Goal: Task Accomplishment & Management: Manage account settings

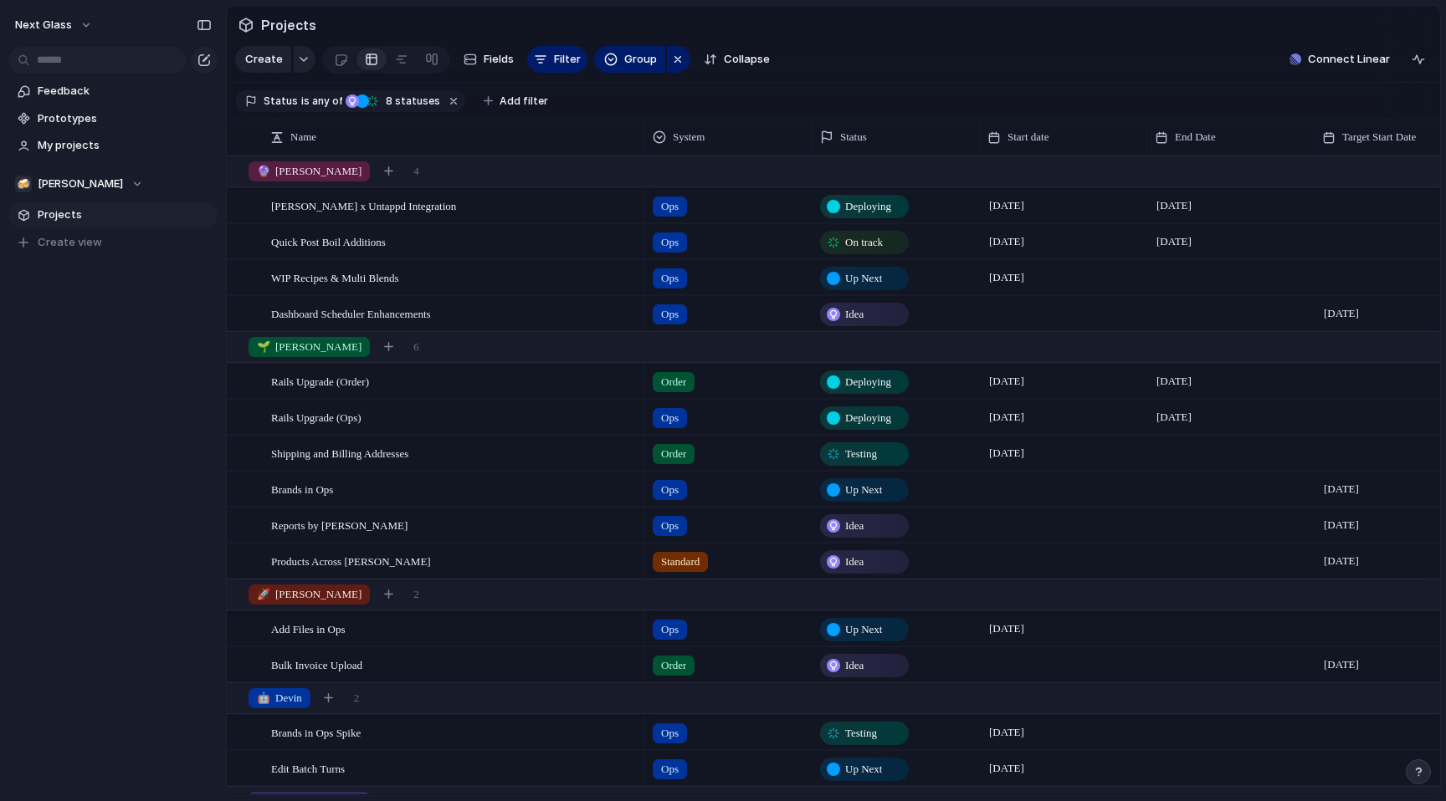
click at [857, 210] on span "Deploying" at bounding box center [868, 206] width 46 height 17
click at [905, 93] on div "Idea Up Next On track At risk Delayed Testing Paused Deploying Done Canceled" at bounding box center [723, 400] width 1446 height 801
click at [863, 240] on span "On track" at bounding box center [864, 242] width 38 height 17
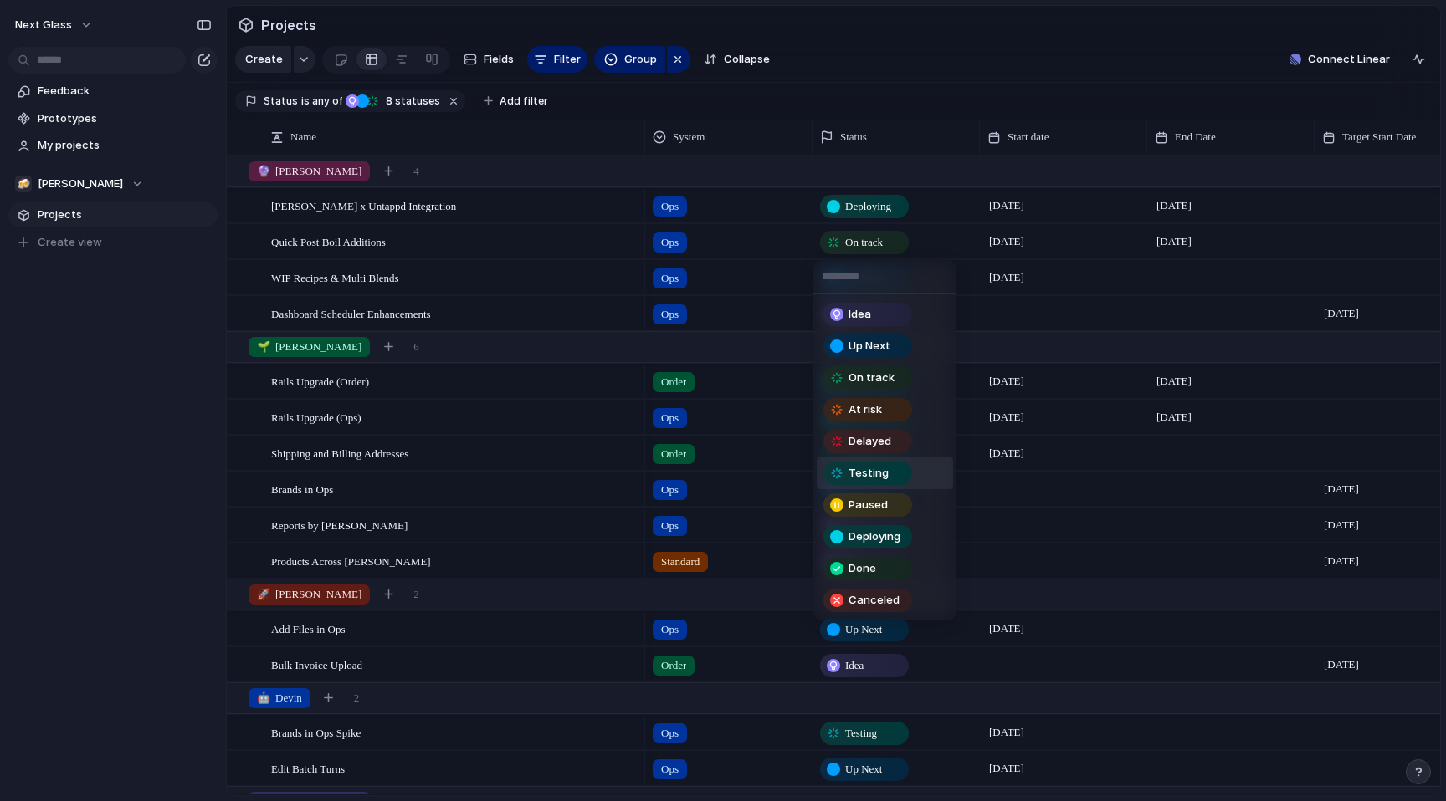
click at [881, 477] on span "Testing" at bounding box center [868, 473] width 40 height 17
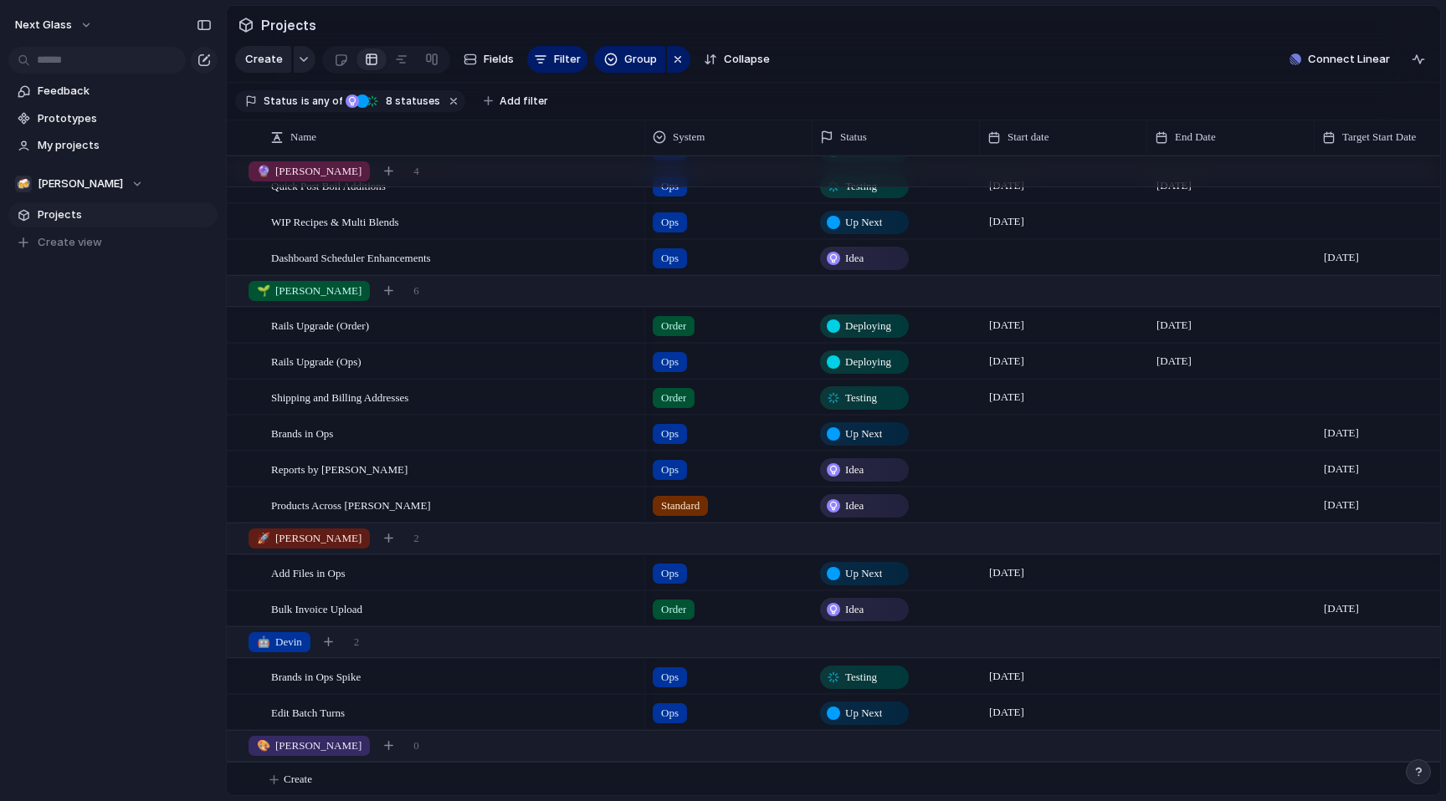
scroll to position [74, 0]
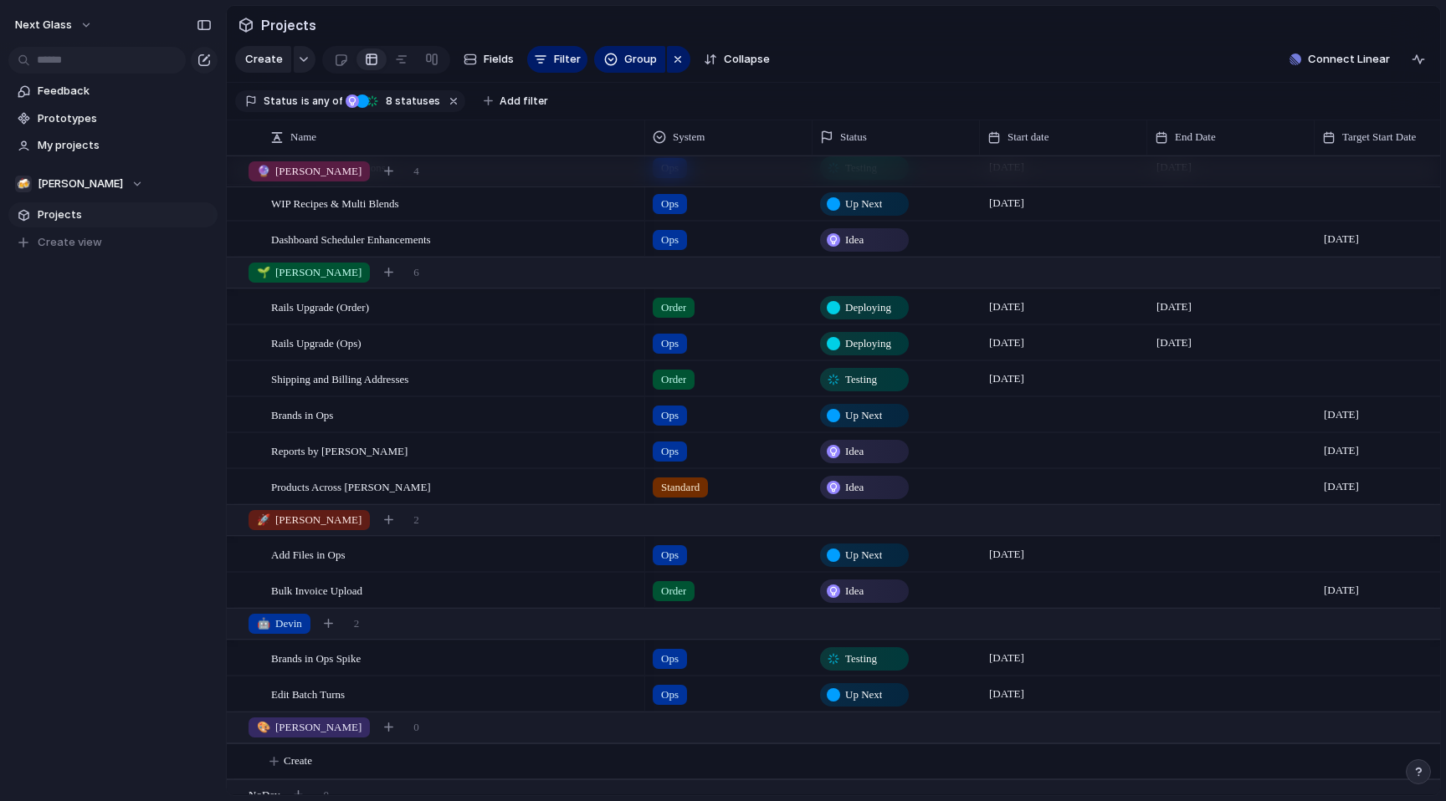
click at [869, 312] on span "Deploying" at bounding box center [868, 307] width 46 height 17
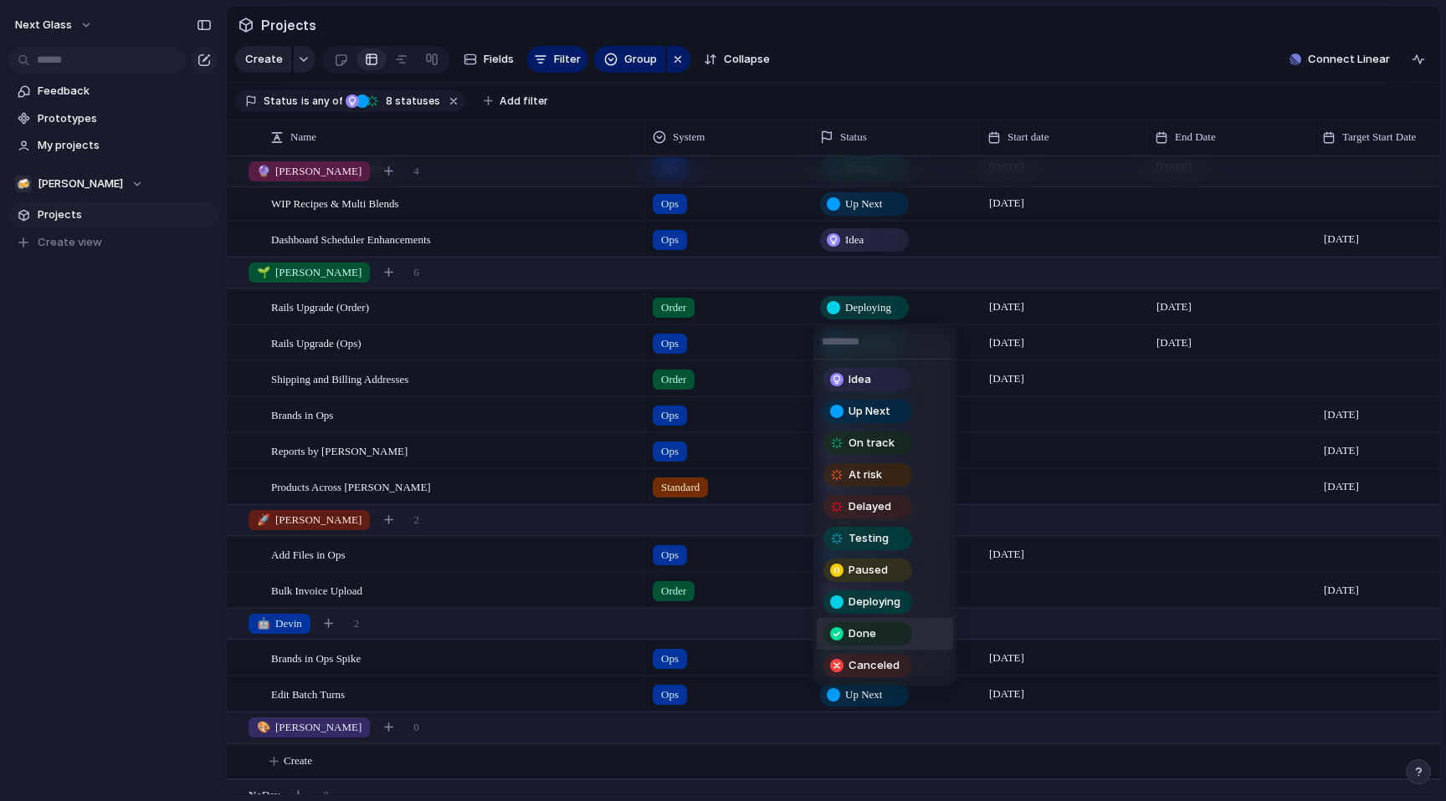
click at [865, 634] on span "Done" at bounding box center [862, 634] width 28 height 17
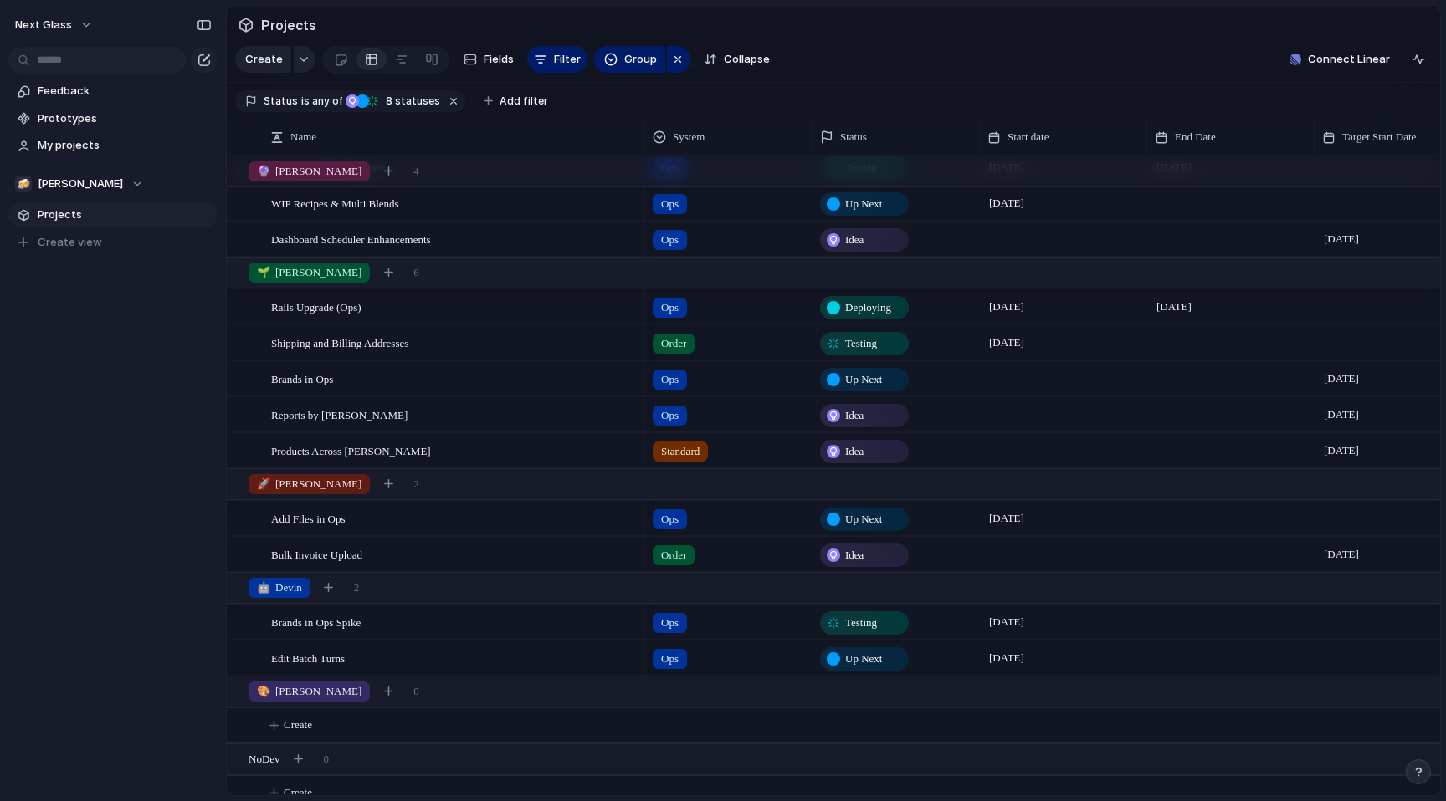
click at [857, 304] on span "Deploying" at bounding box center [868, 307] width 46 height 17
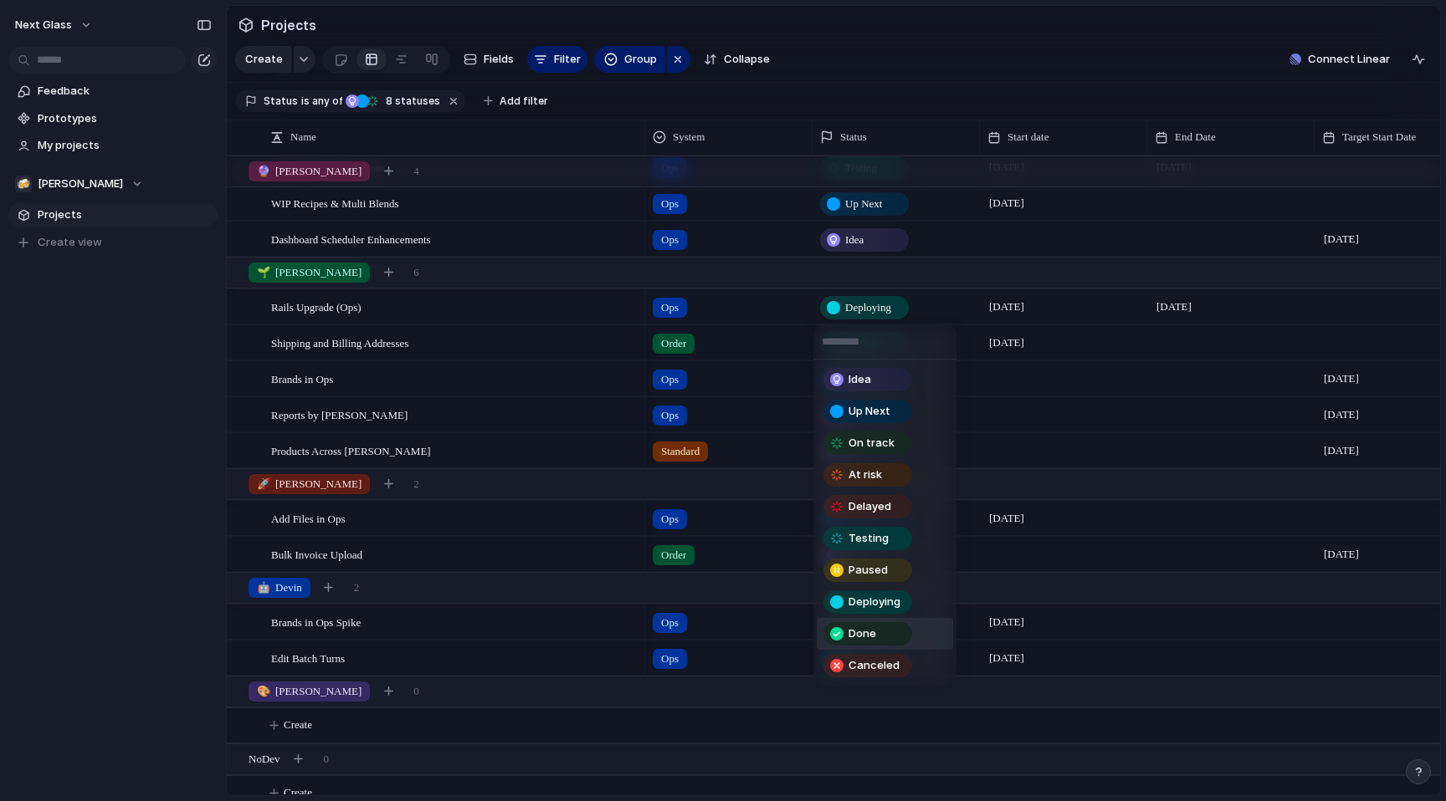
click at [873, 636] on span "Done" at bounding box center [862, 634] width 28 height 17
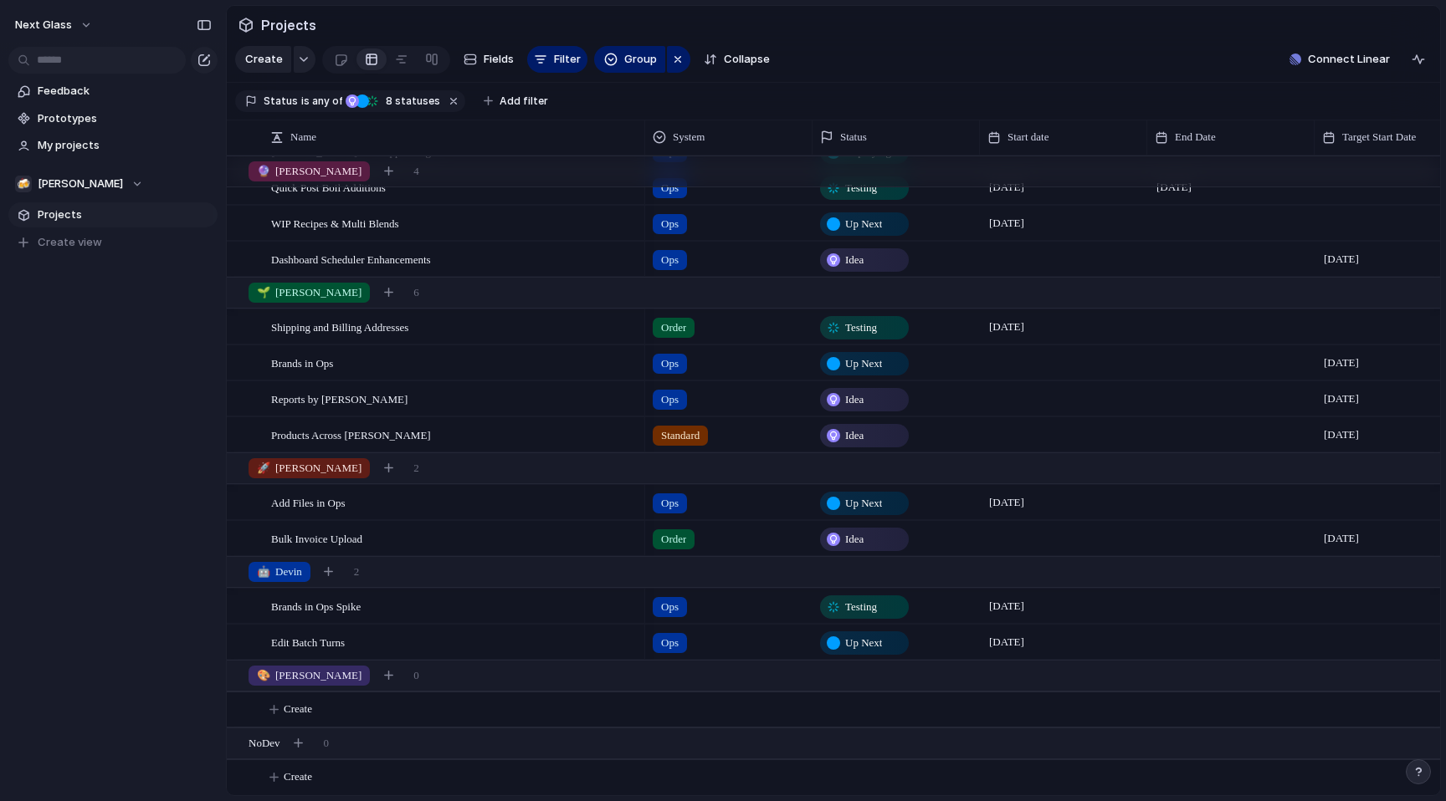
scroll to position [55, 0]
click at [869, 320] on span "Testing" at bounding box center [861, 328] width 32 height 17
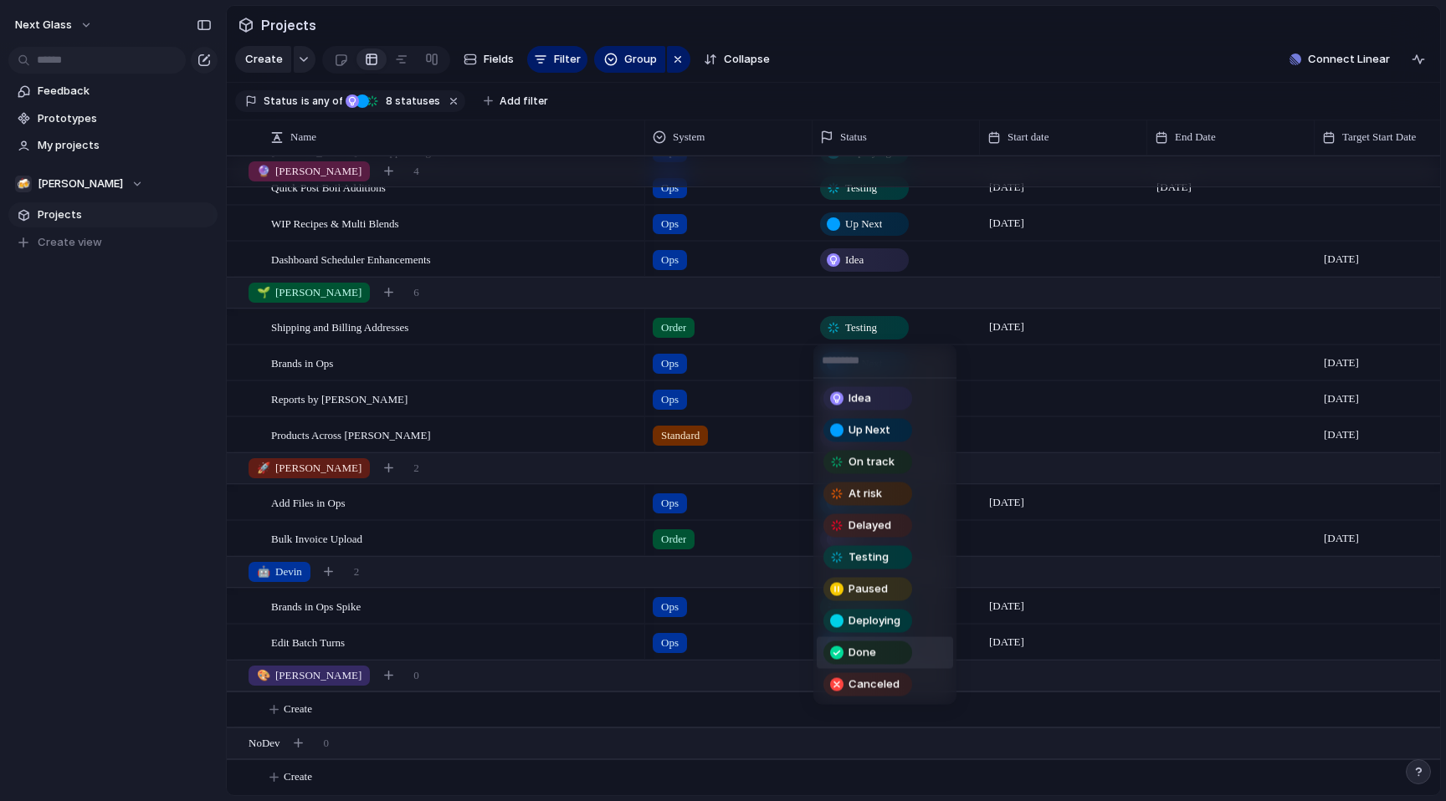
click at [862, 648] on span "Done" at bounding box center [862, 653] width 28 height 17
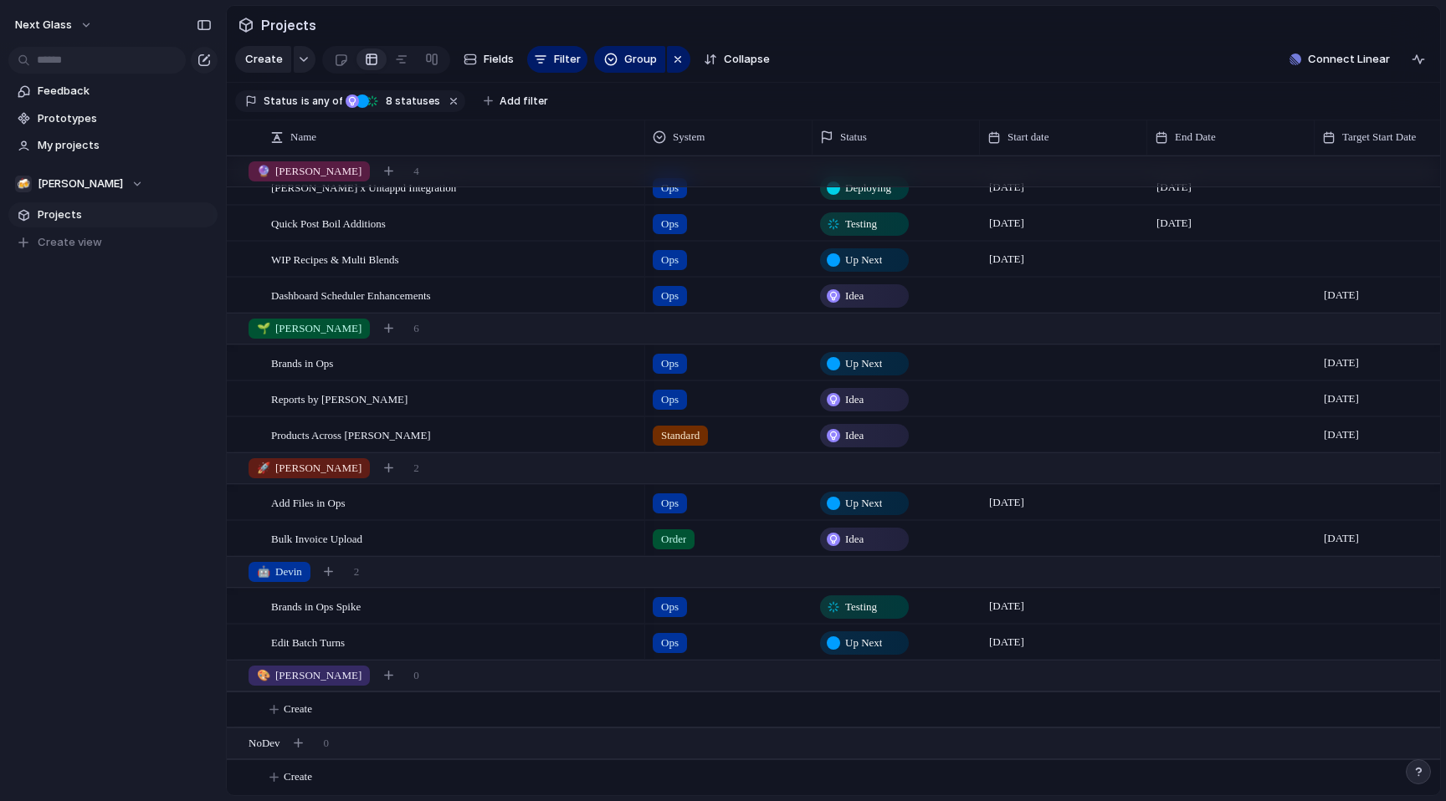
click at [860, 361] on span "Up Next" at bounding box center [863, 364] width 37 height 17
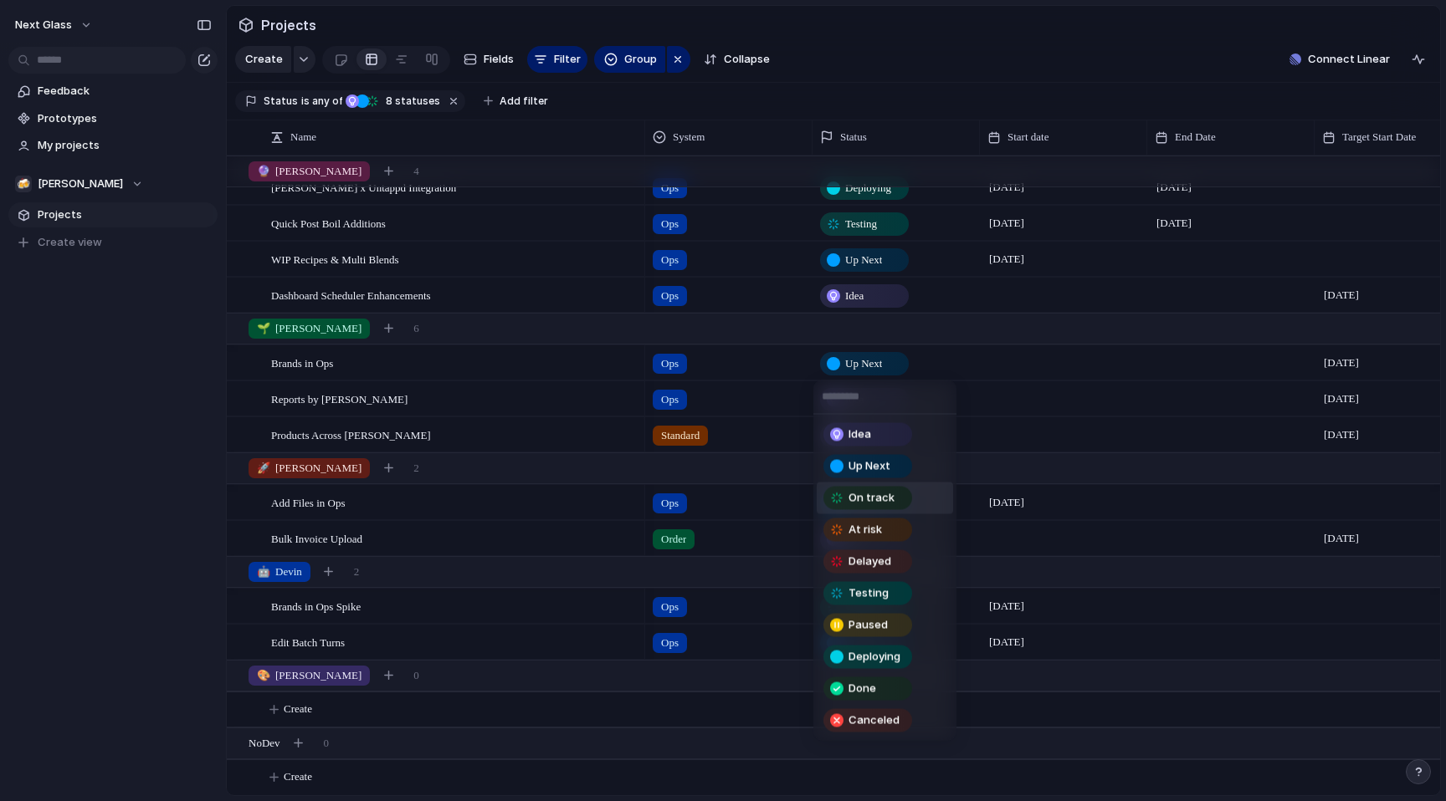
click at [866, 504] on span "On track" at bounding box center [871, 498] width 46 height 17
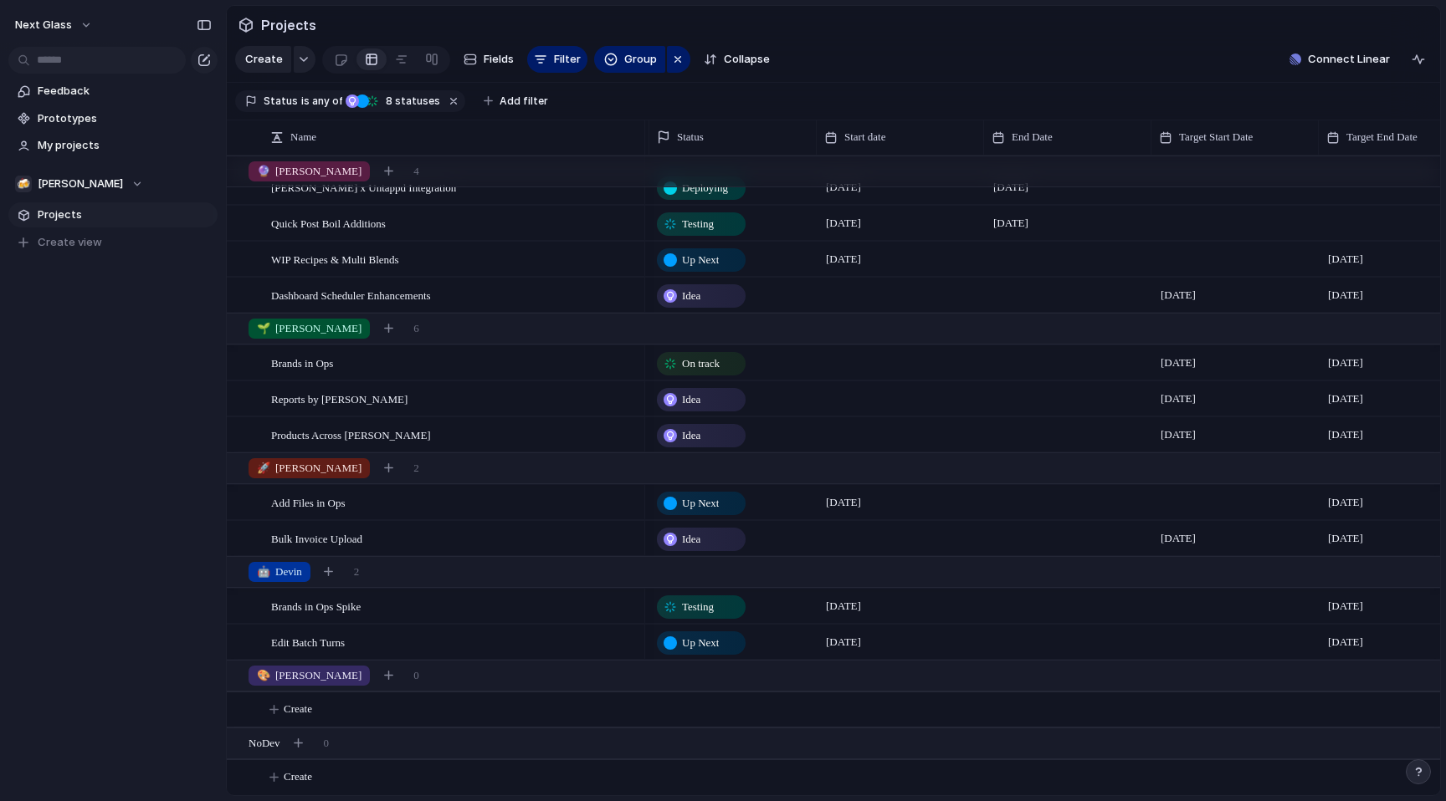
scroll to position [0, 0]
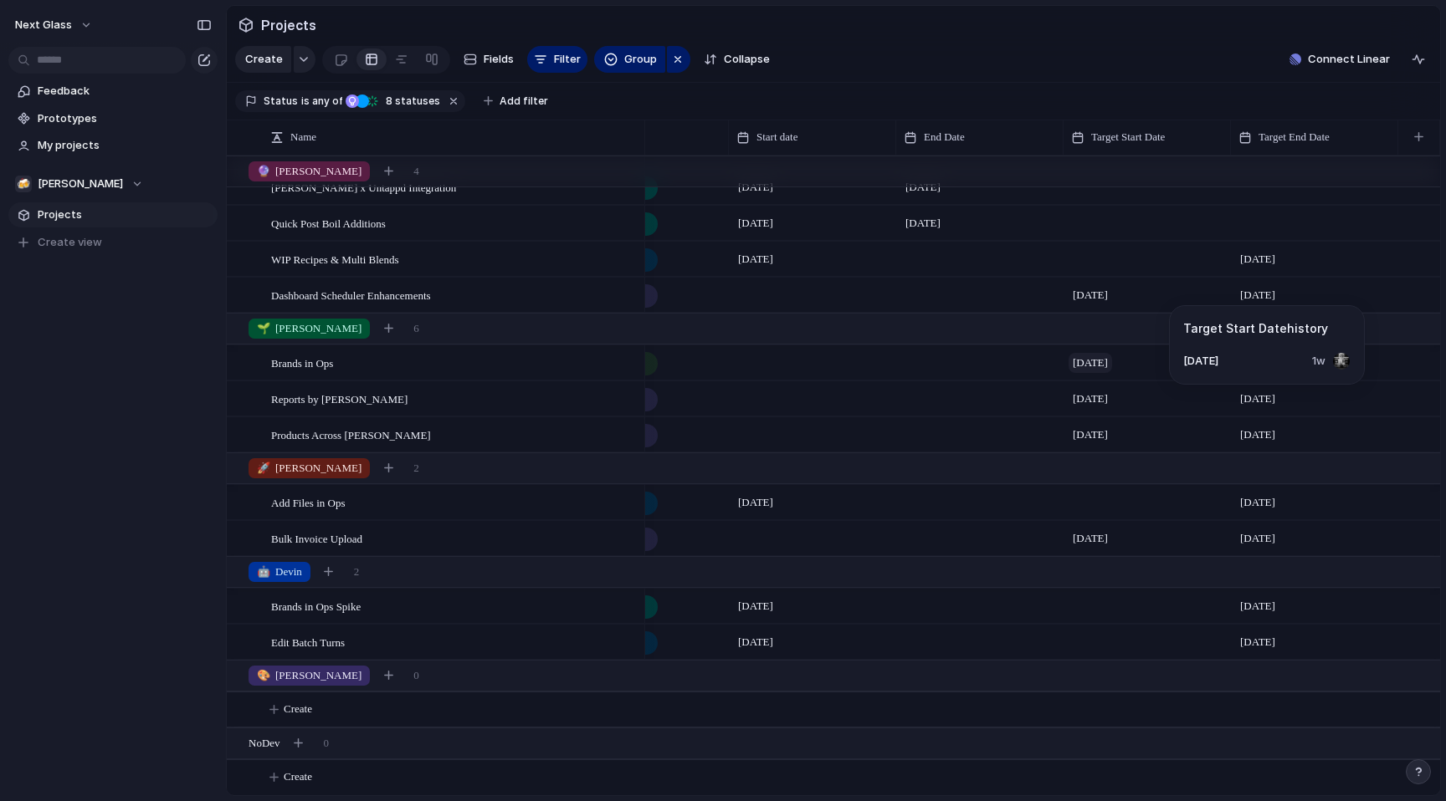
click at [1108, 361] on span "[DATE]" at bounding box center [1090, 363] width 44 height 20
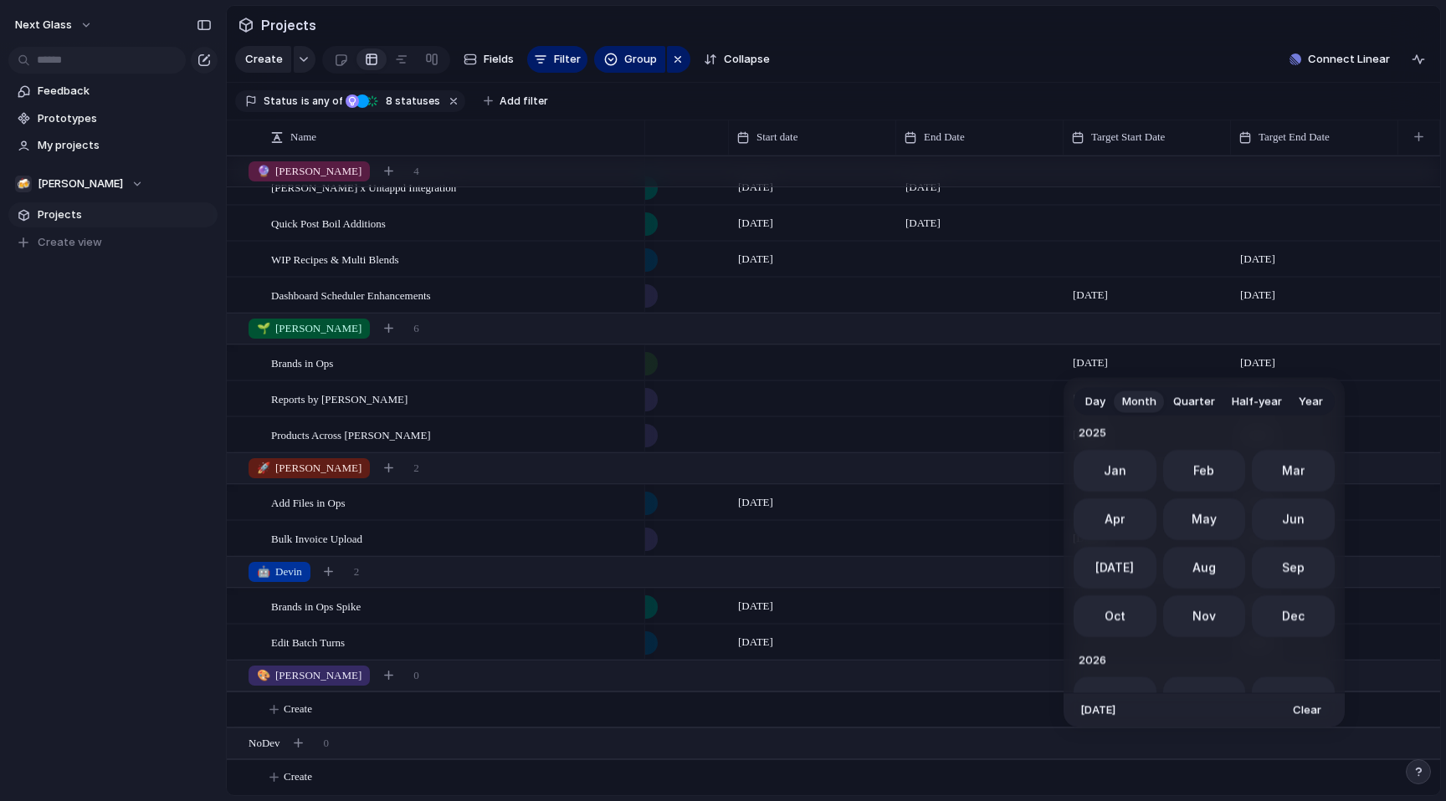
click at [1083, 404] on button "Day" at bounding box center [1095, 401] width 37 height 27
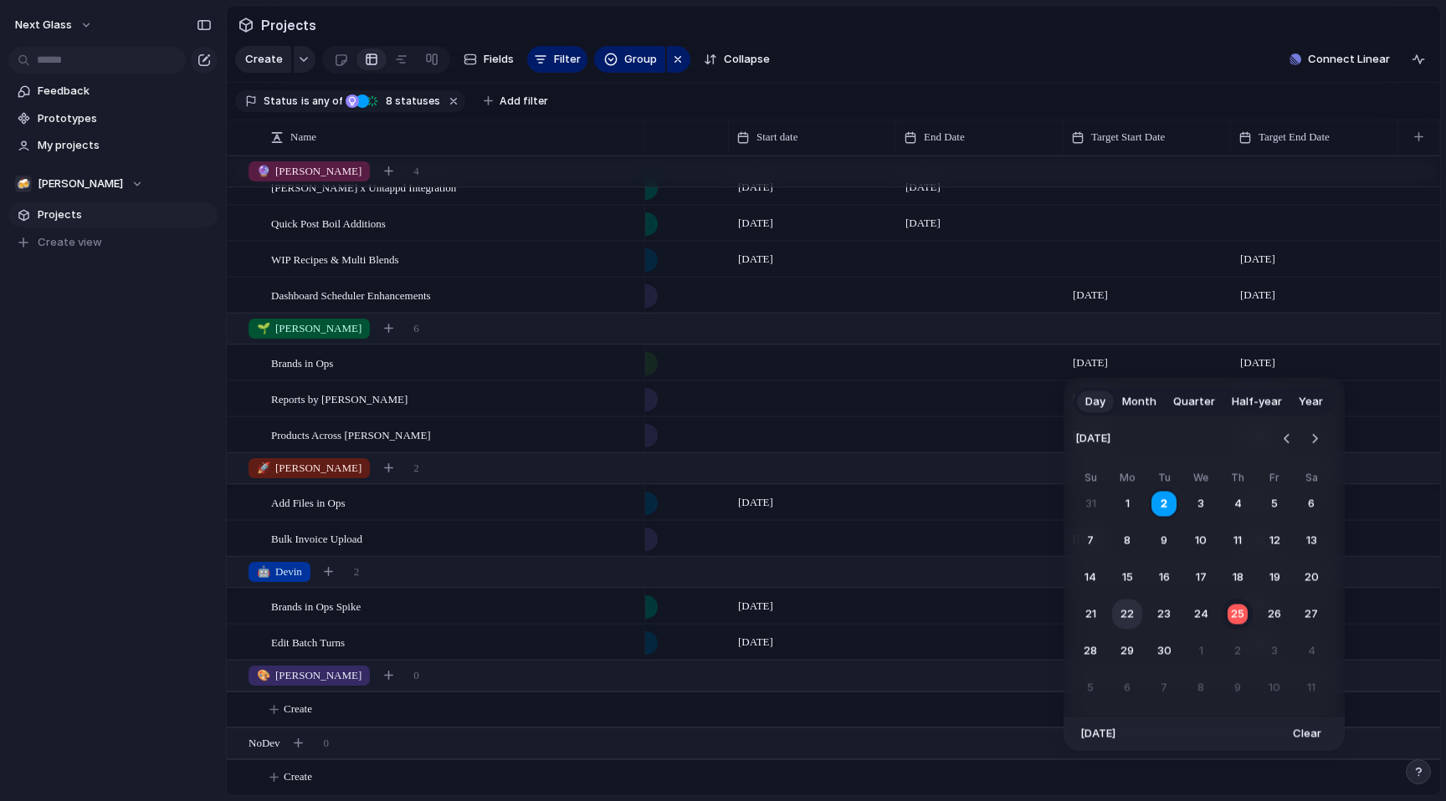
click at [1131, 611] on button "22" at bounding box center [1127, 615] width 30 height 30
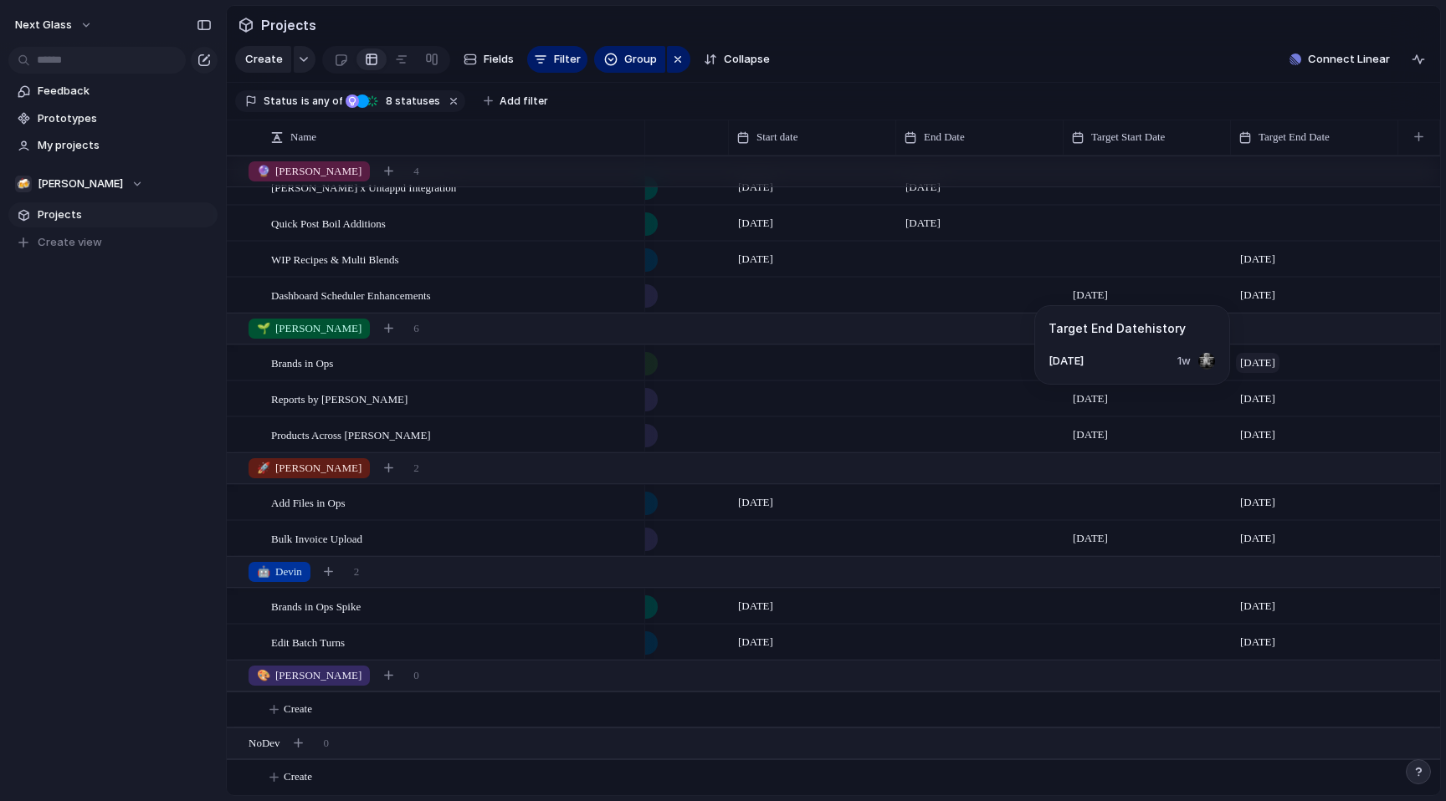
click at [1267, 364] on span "[DATE]" at bounding box center [1258, 363] width 44 height 20
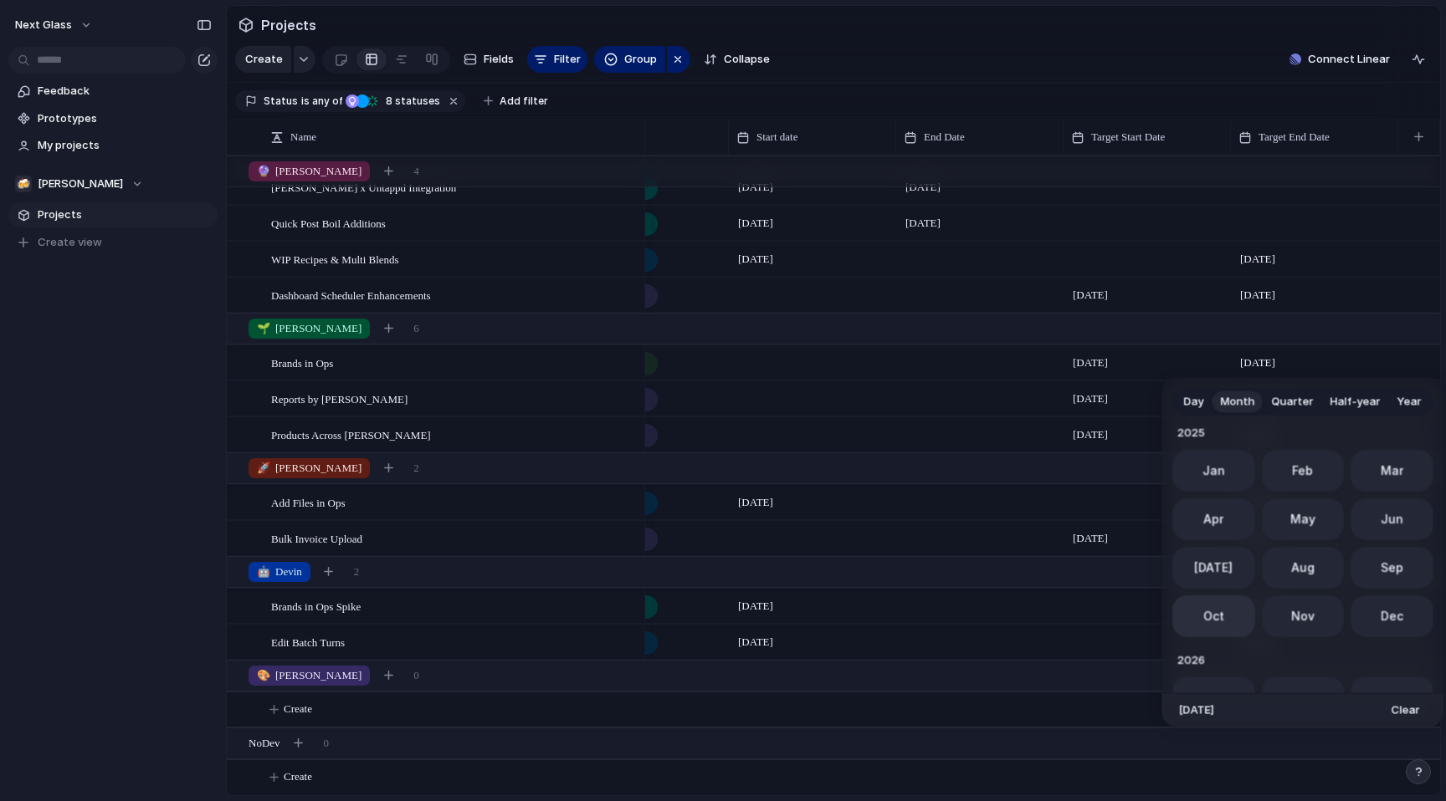
click at [1220, 612] on span "Oct" at bounding box center [1212, 617] width 21 height 18
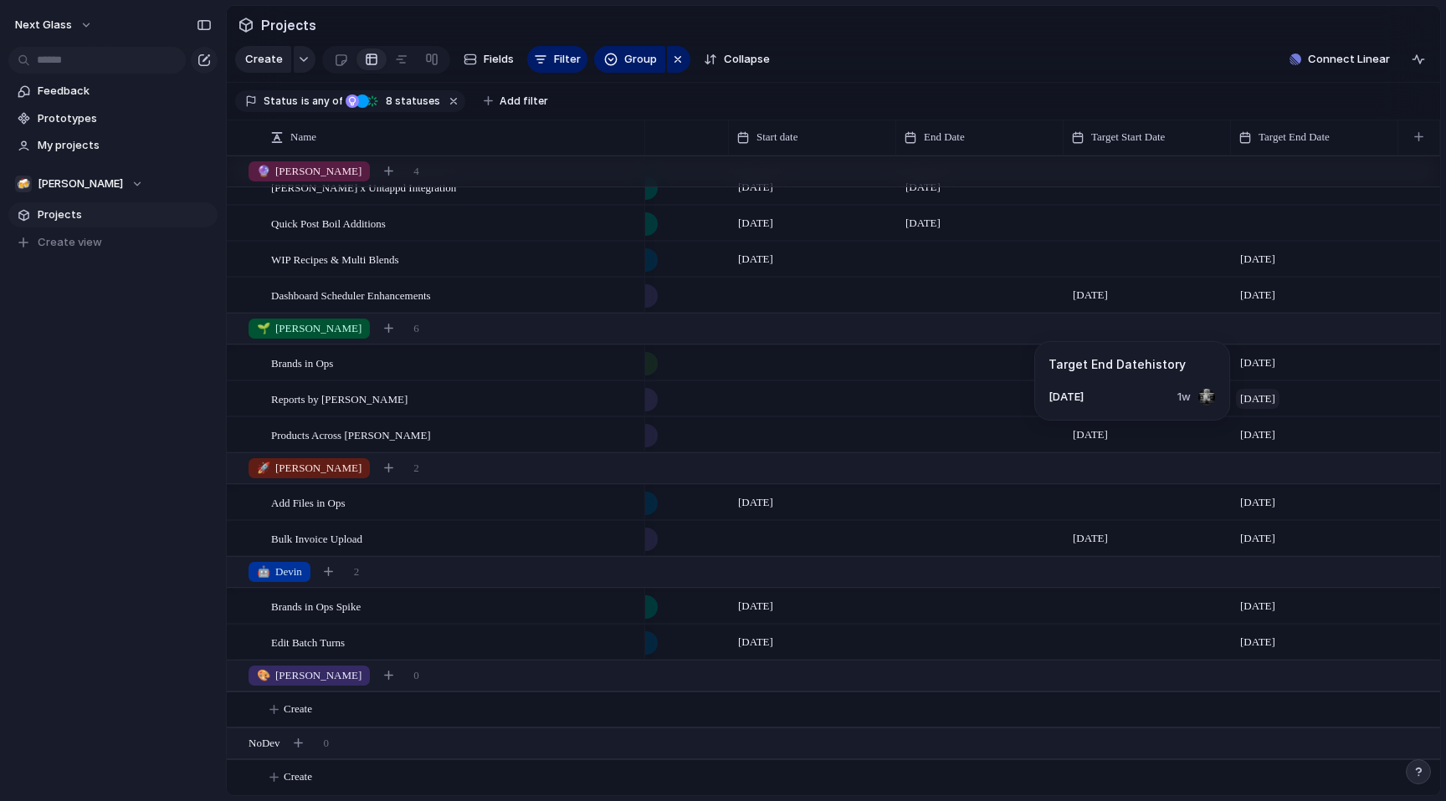
click at [1258, 392] on span "[DATE]" at bounding box center [1258, 399] width 44 height 20
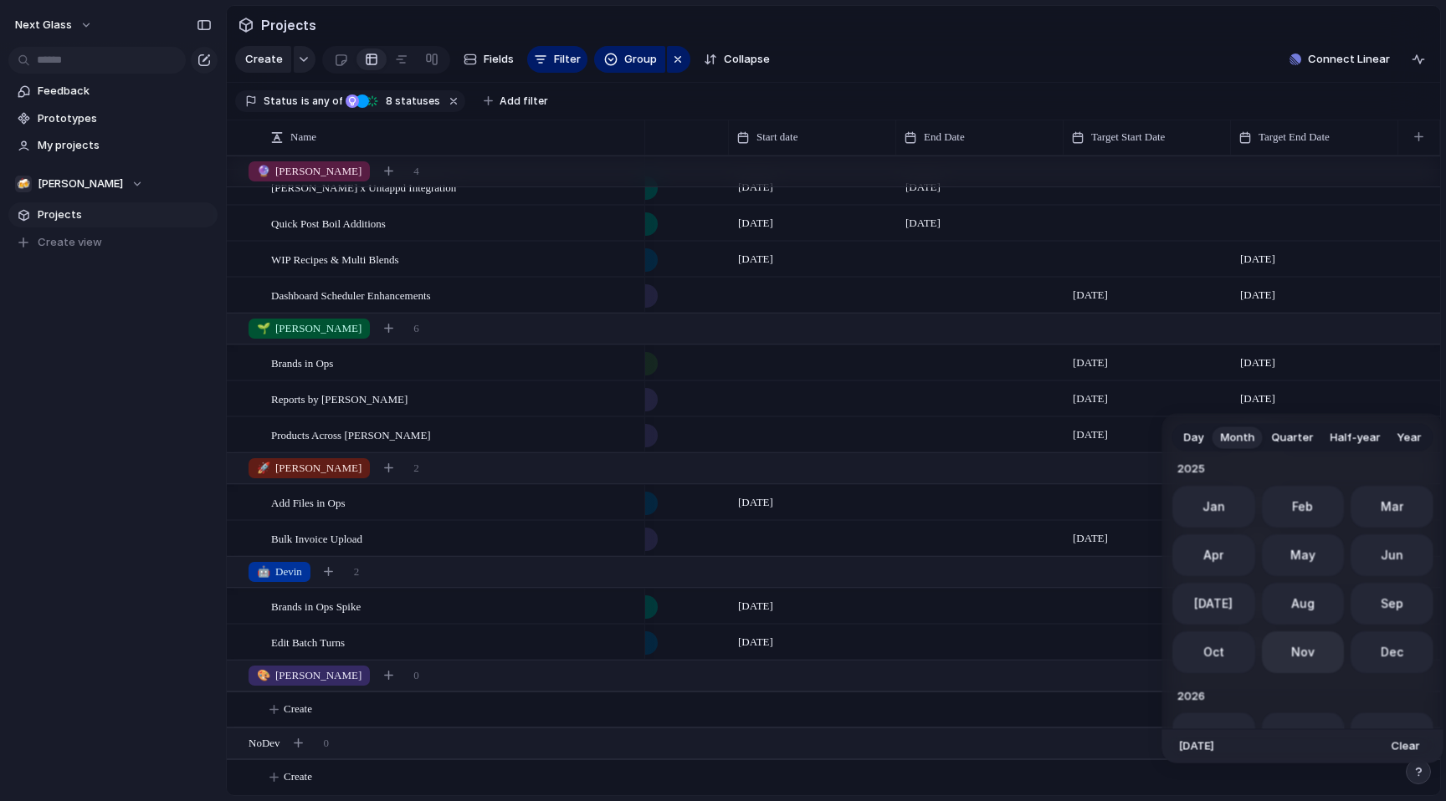
click at [1297, 646] on span "Nov" at bounding box center [1301, 653] width 23 height 18
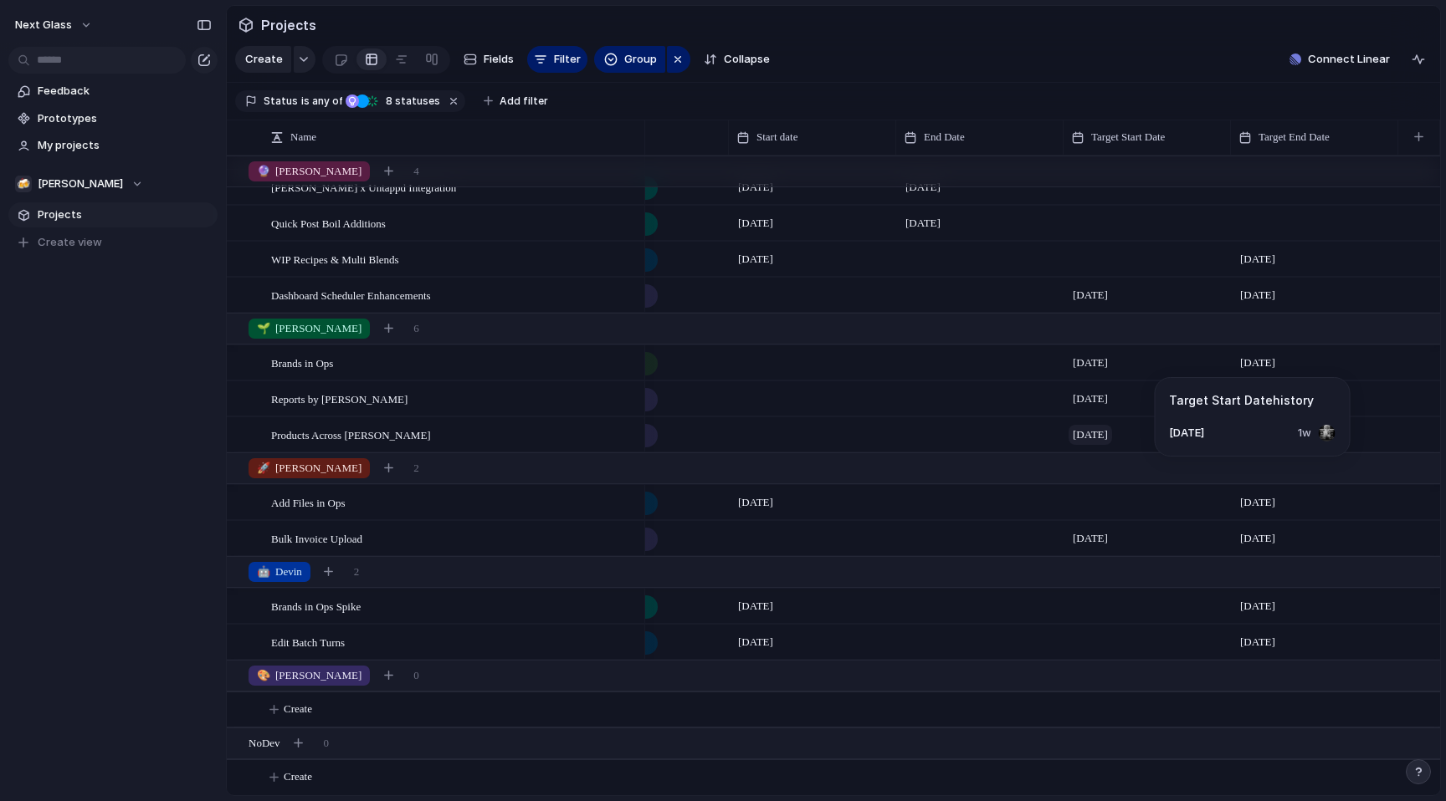
click at [1112, 426] on span "[DATE]" at bounding box center [1090, 435] width 44 height 20
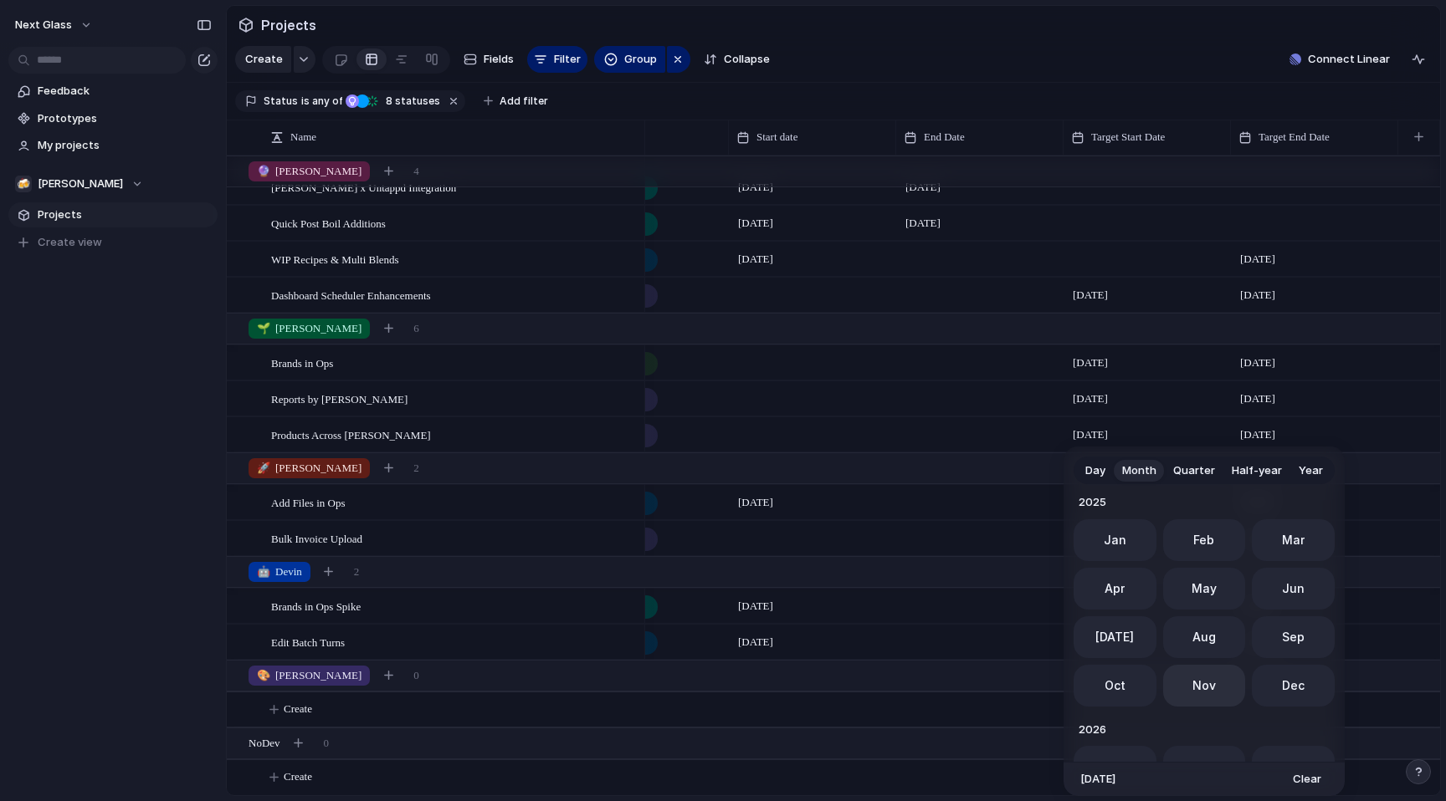
click at [1204, 672] on button "Nov" at bounding box center [1204, 686] width 83 height 42
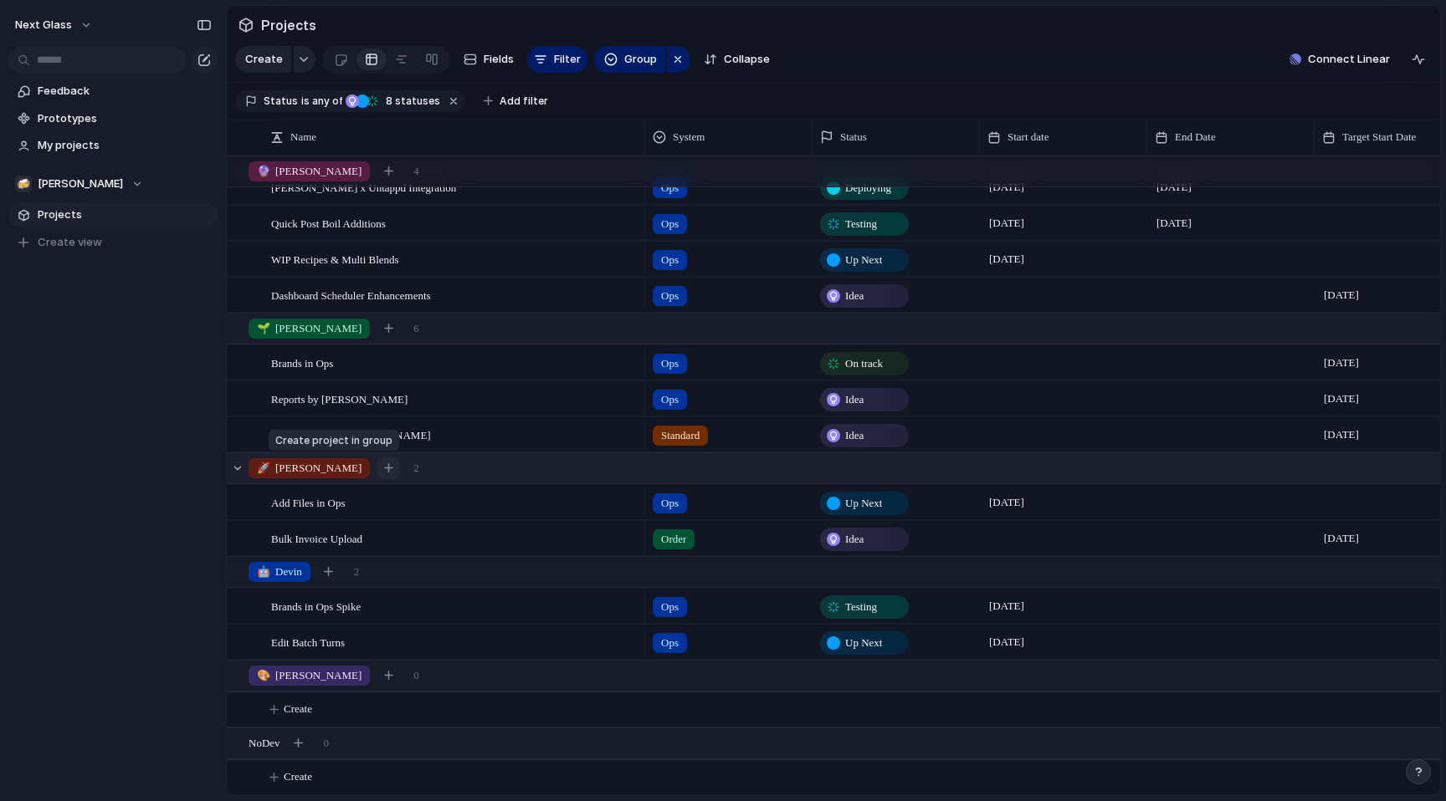
click at [376, 469] on button "button" at bounding box center [387, 468] width 23 height 23
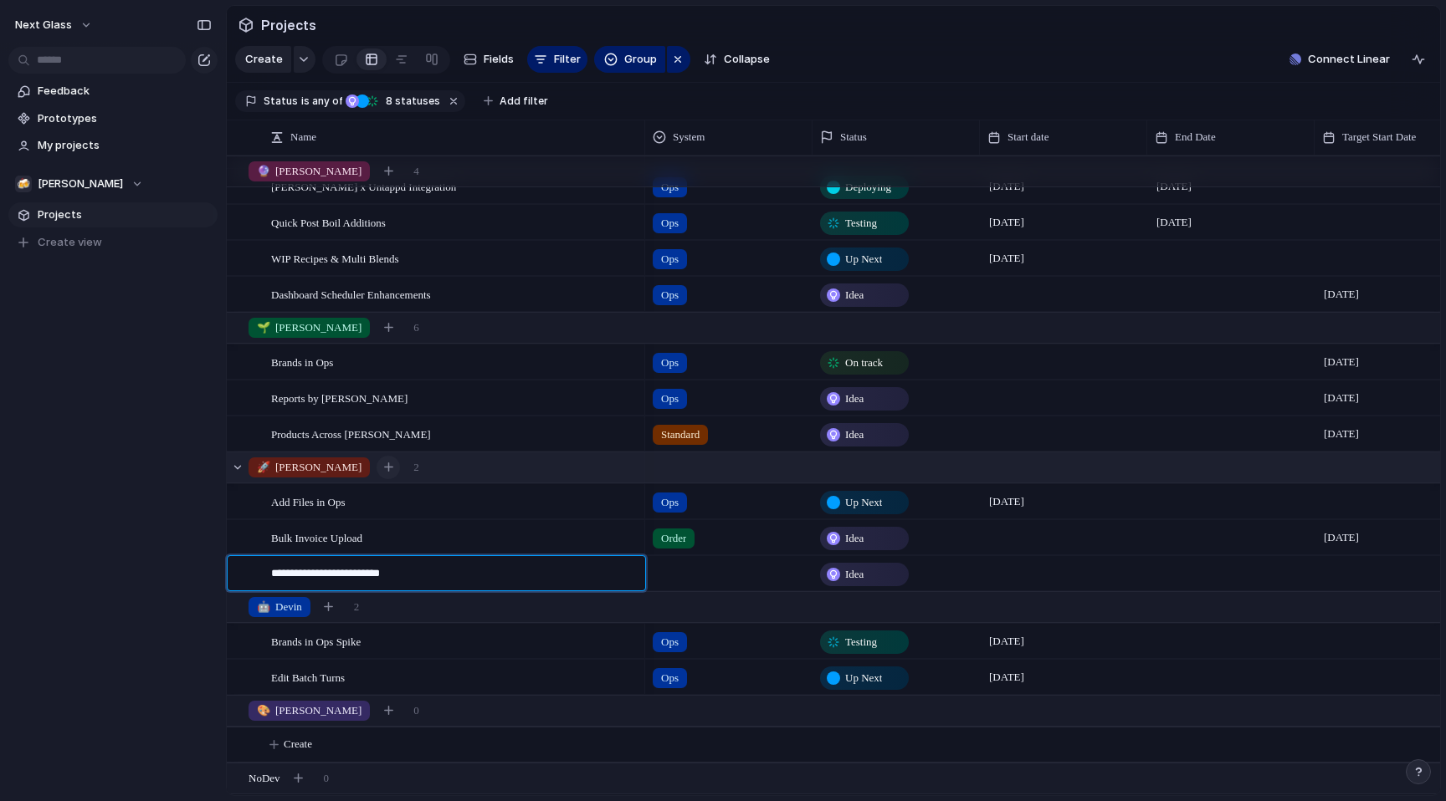
type textarea "**********"
click at [680, 570] on div at bounding box center [729, 571] width 166 height 28
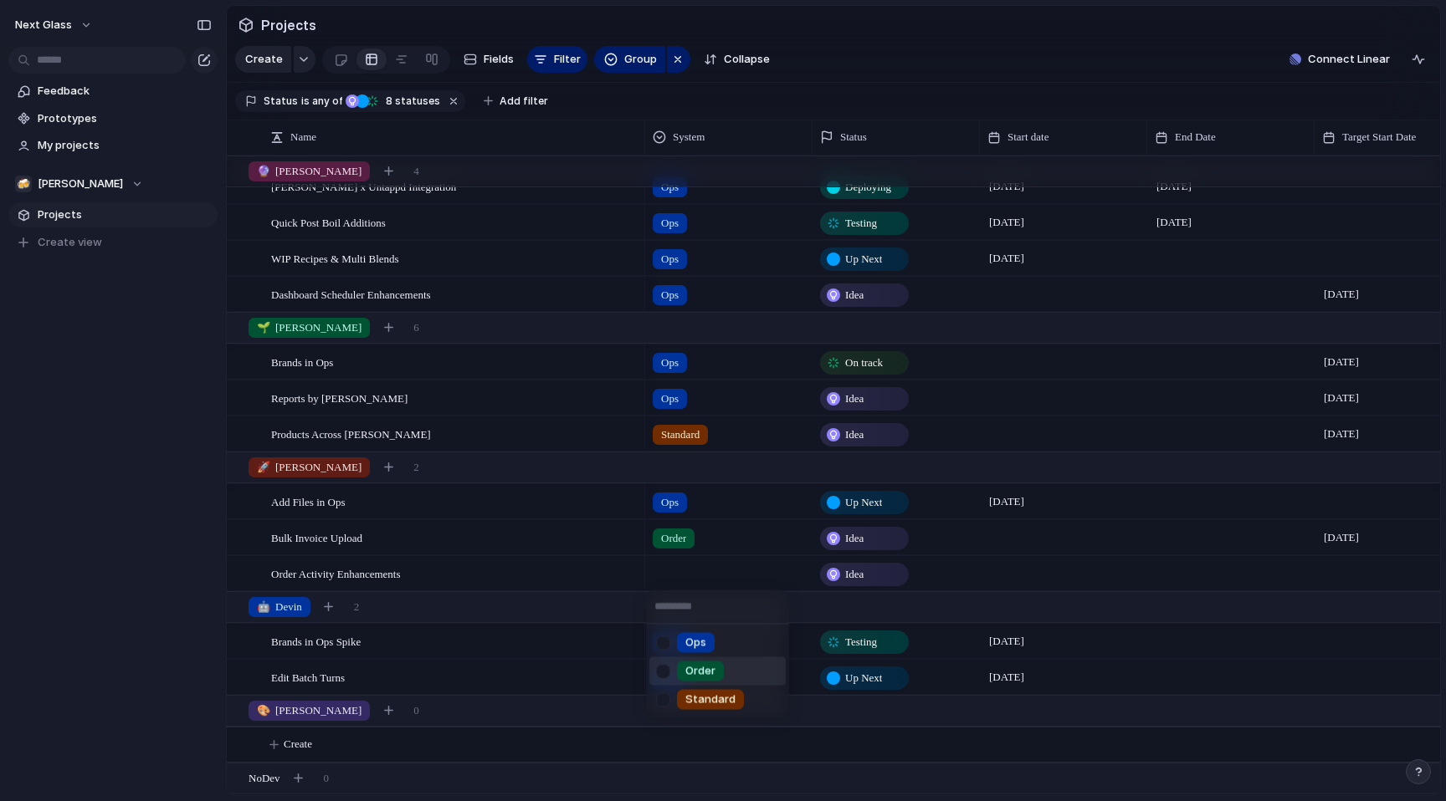
click at [665, 676] on div at bounding box center [662, 671] width 29 height 29
click at [855, 566] on div "Ops Order Standard" at bounding box center [723, 400] width 1446 height 801
click at [853, 494] on span "Up Next" at bounding box center [863, 502] width 37 height 17
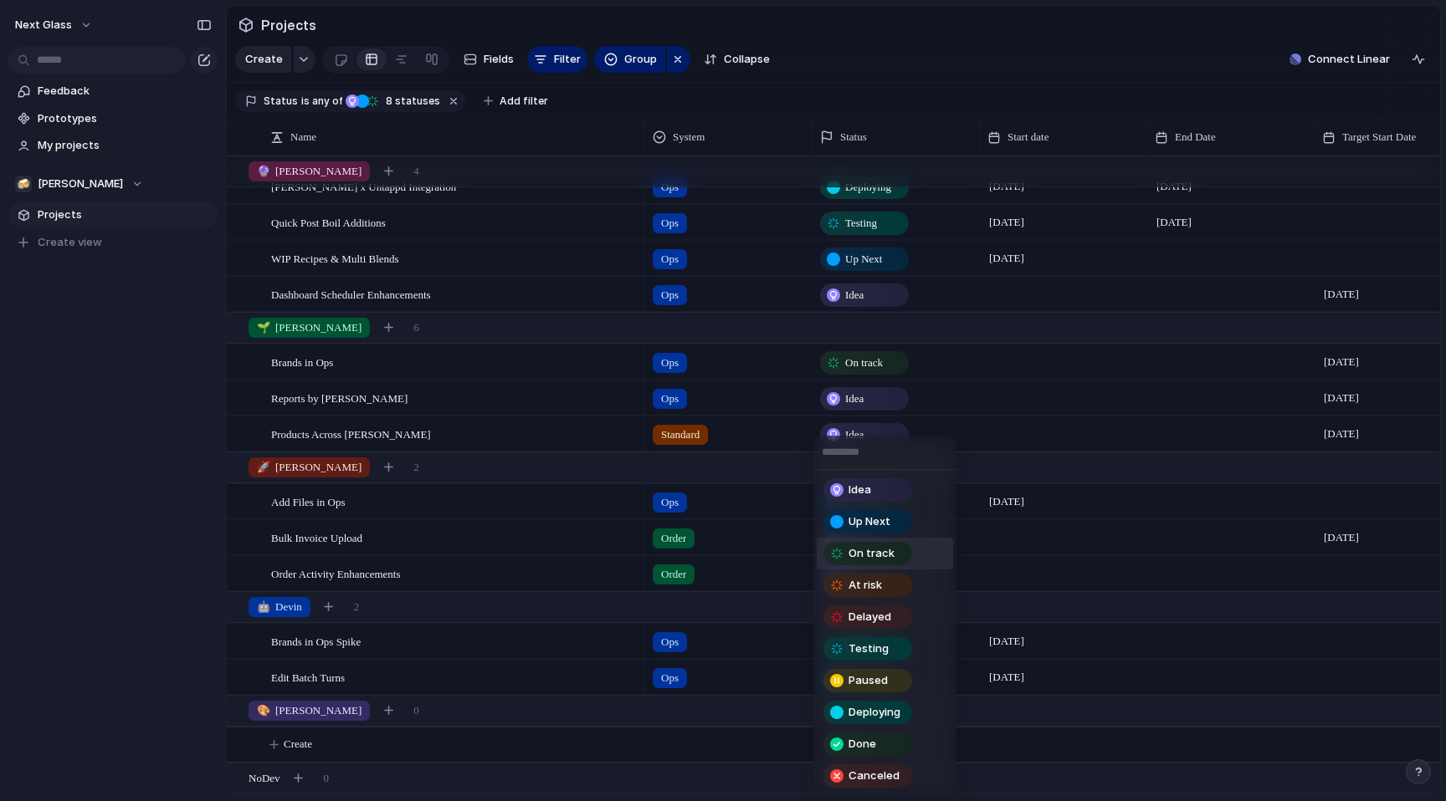
click at [866, 556] on span "On track" at bounding box center [871, 553] width 46 height 17
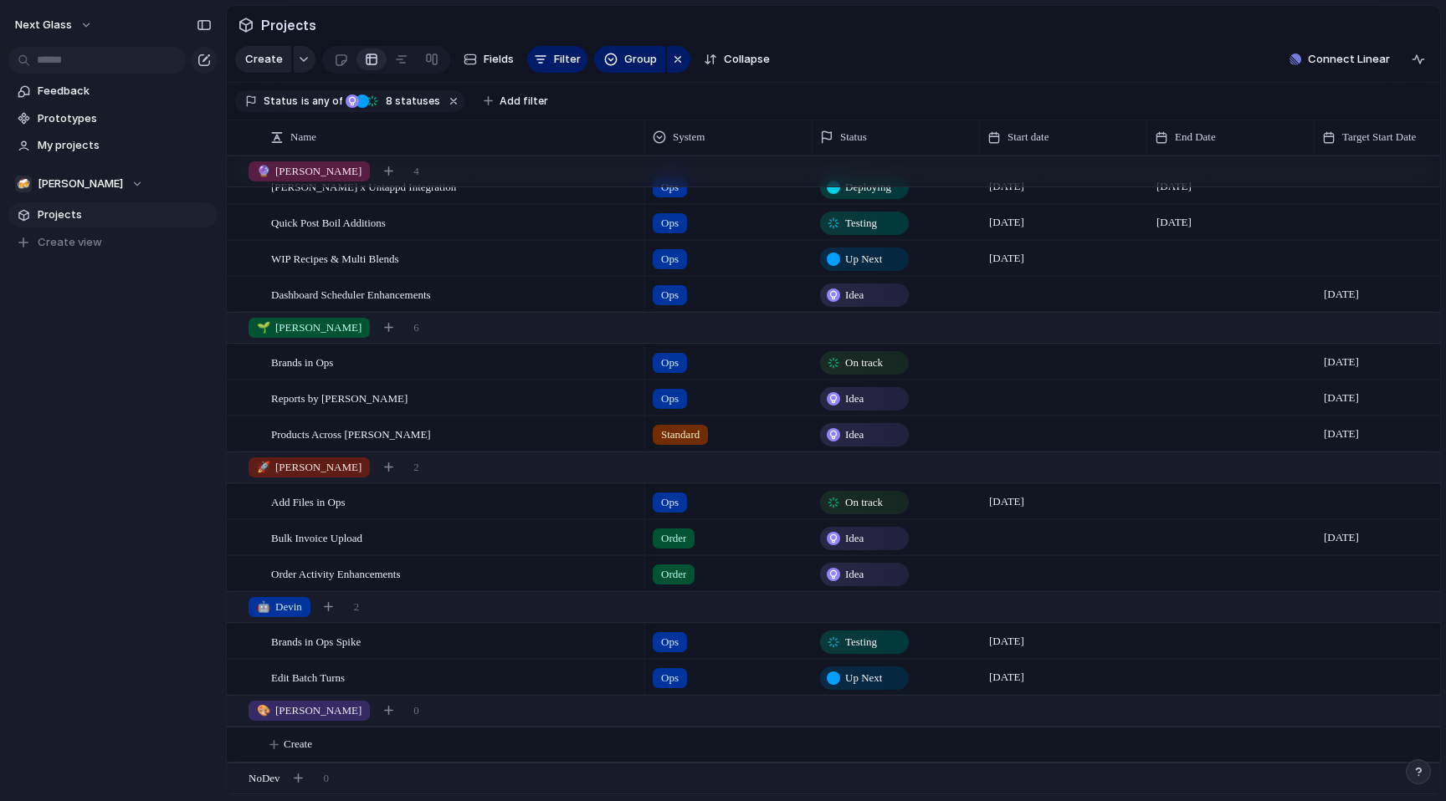
click at [857, 575] on span "Idea" at bounding box center [854, 574] width 18 height 17
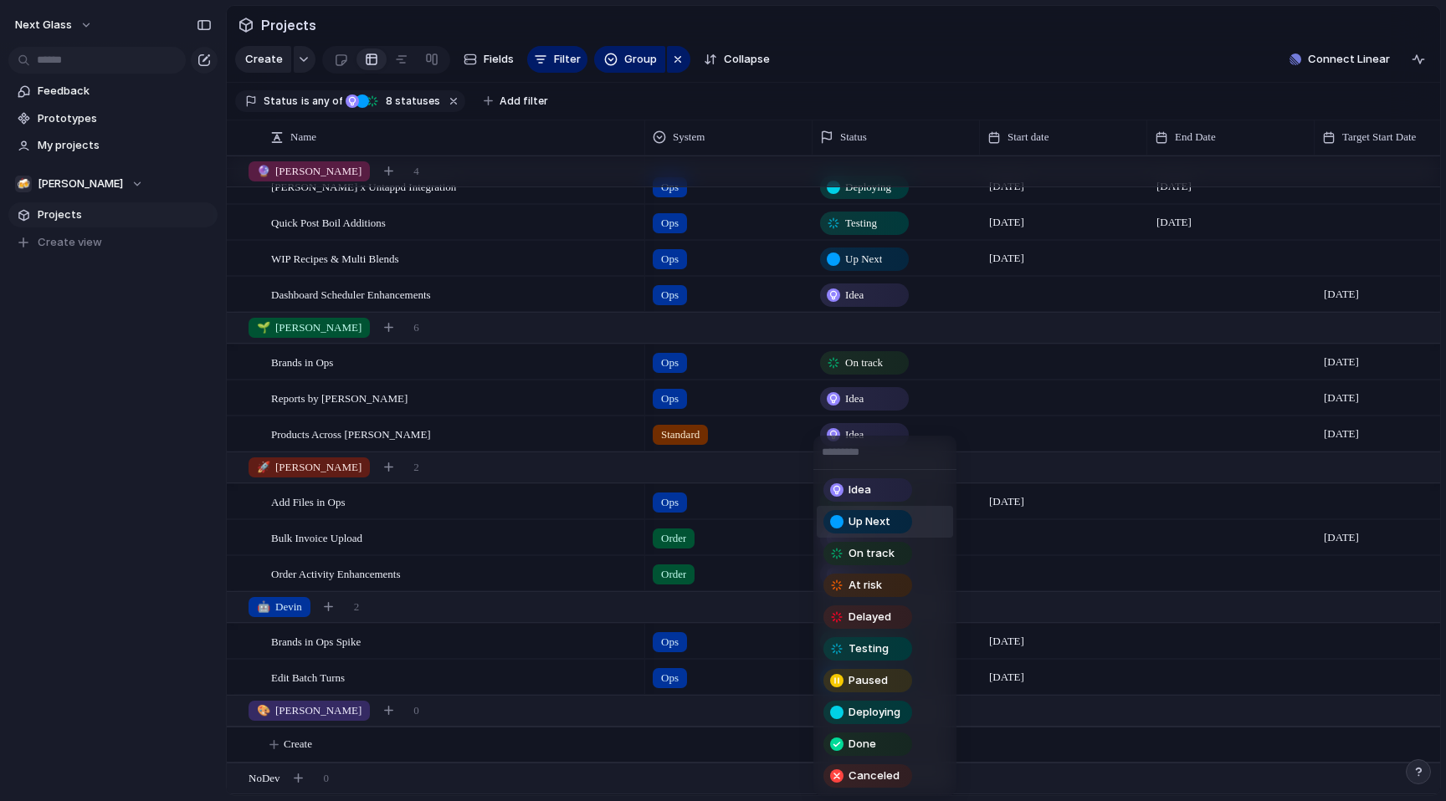
click at [857, 519] on span "Up Next" at bounding box center [869, 522] width 42 height 17
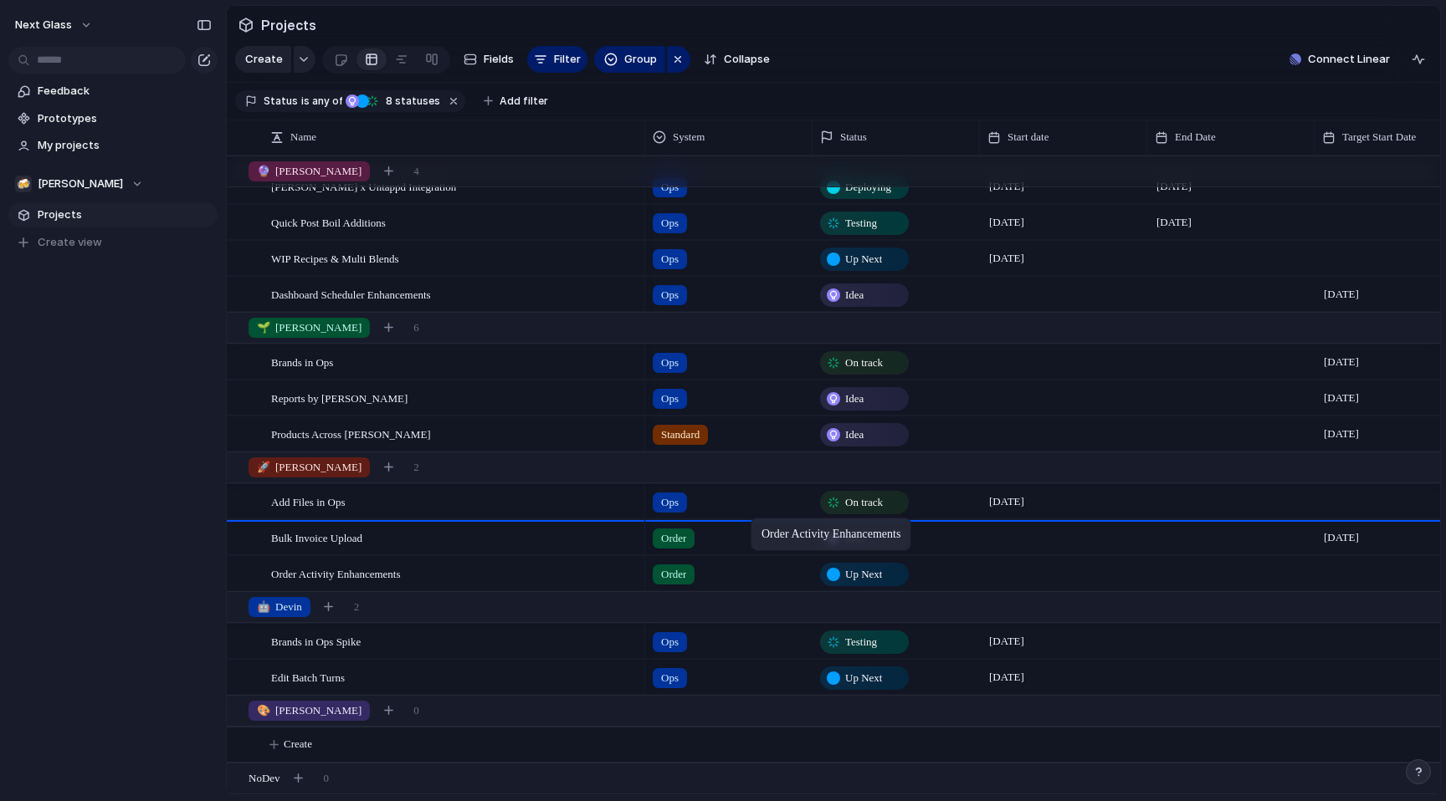
drag, startPoint x: 769, startPoint y: 574, endPoint x: 759, endPoint y: 523, distance: 52.0
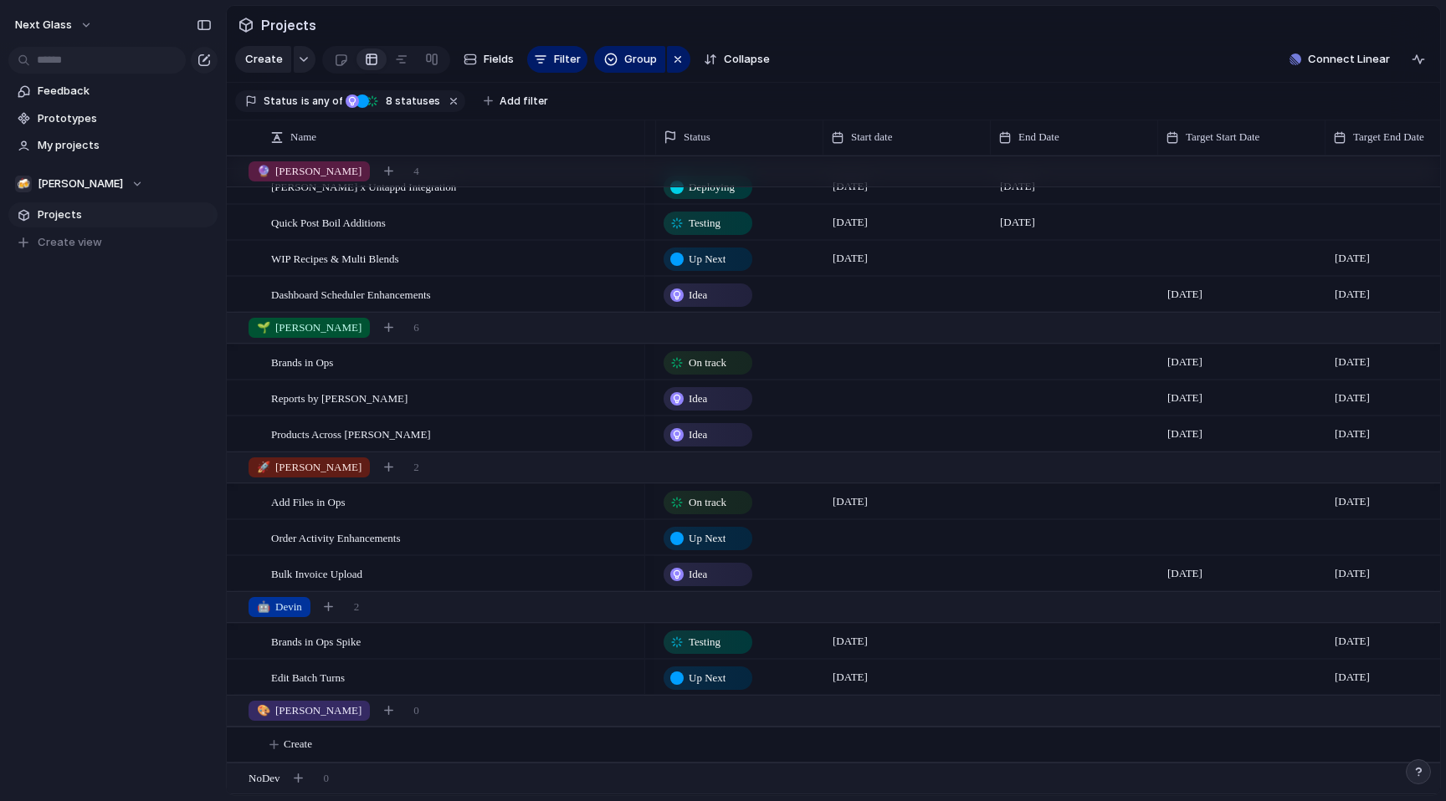
click at [1200, 547] on div at bounding box center [1241, 537] width 167 height 34
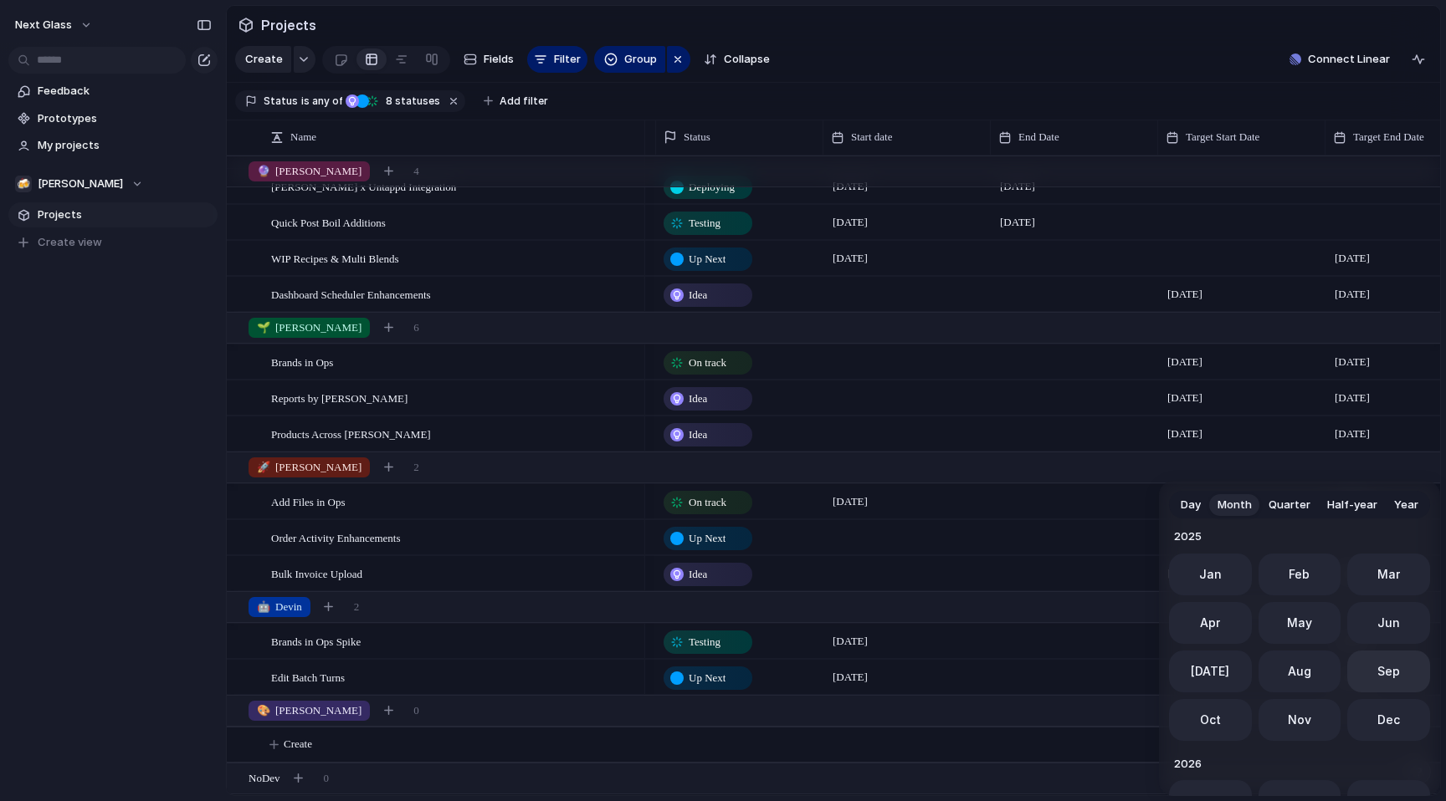
click at [1356, 667] on button "Sep" at bounding box center [1388, 672] width 83 height 42
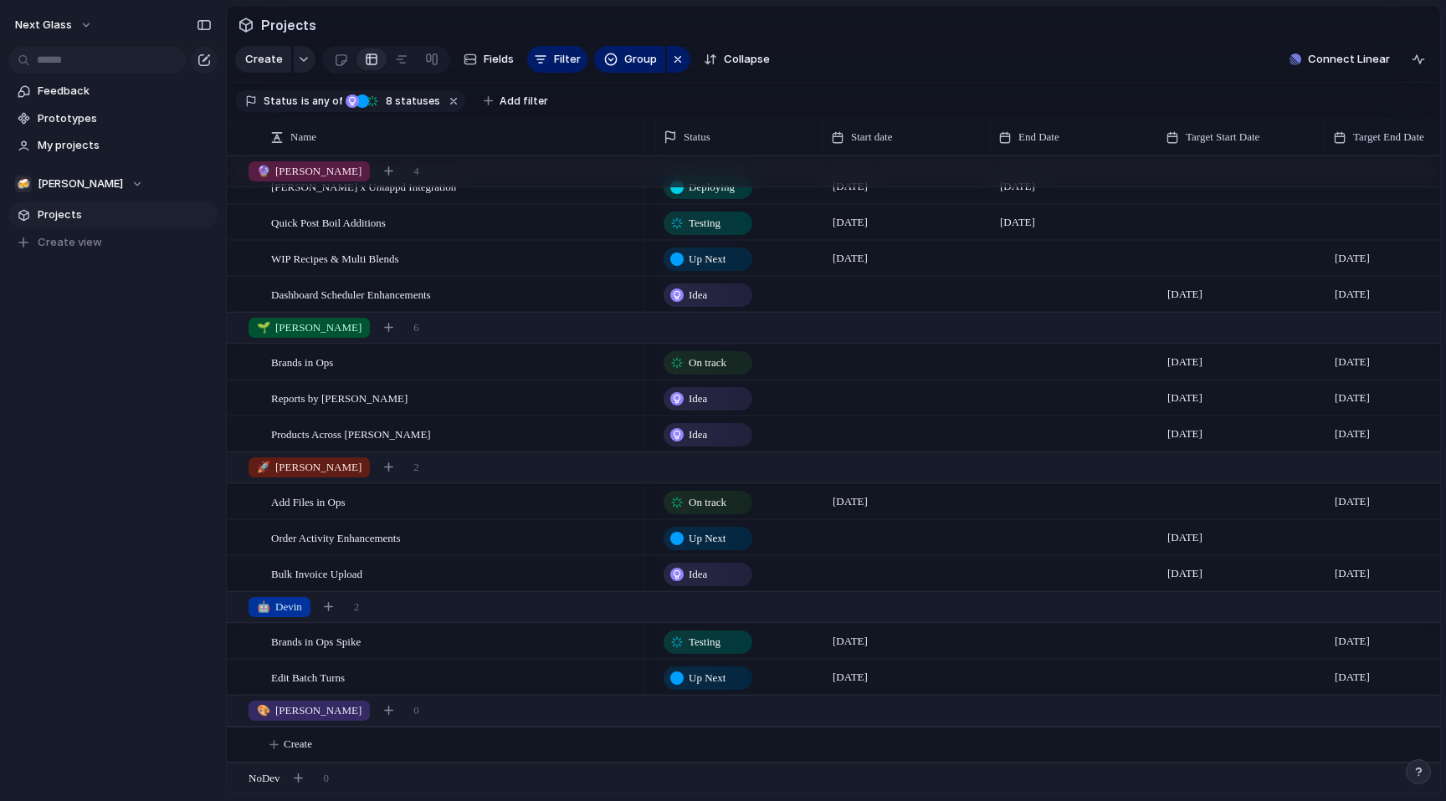
click at [1345, 530] on div at bounding box center [1408, 537] width 167 height 34
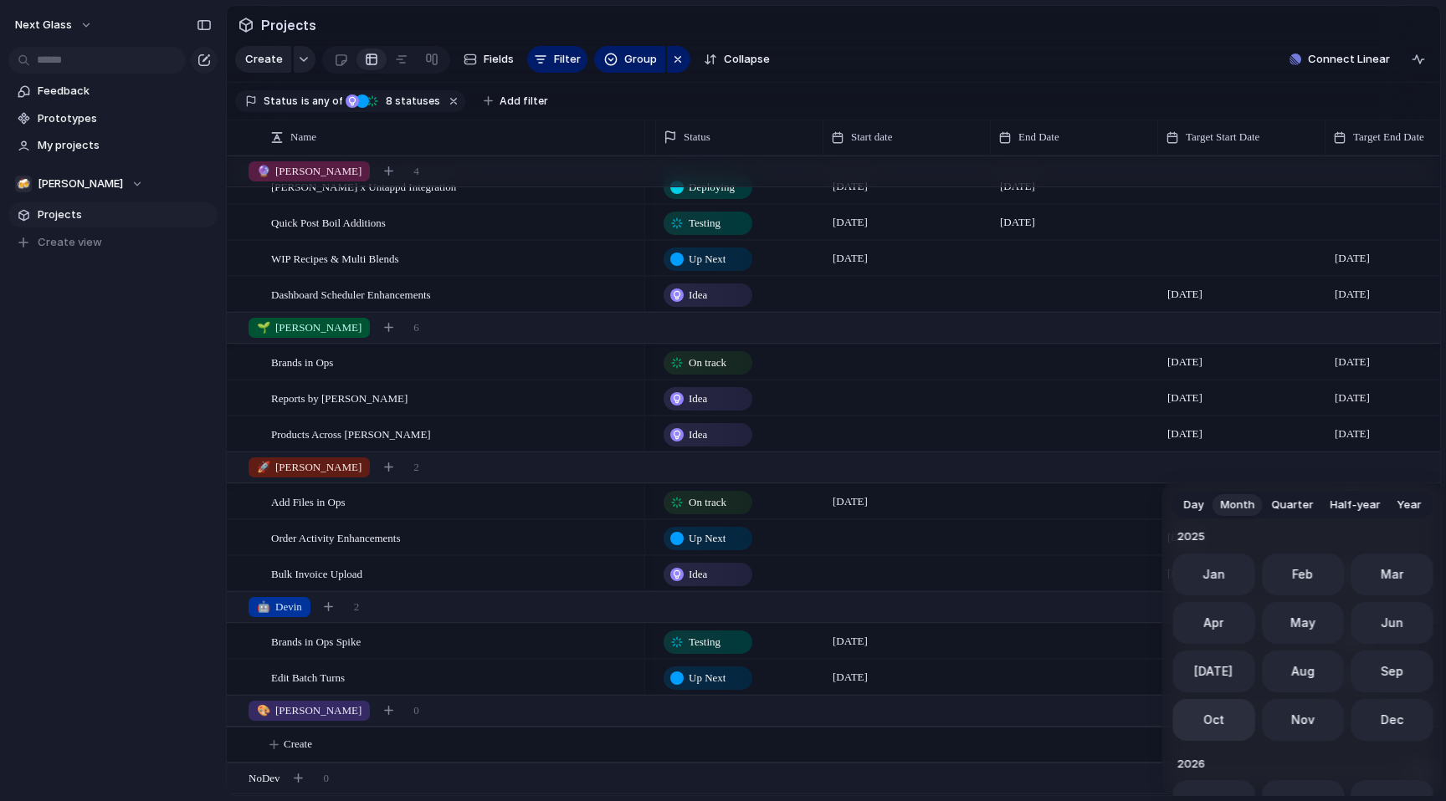
click at [1226, 717] on button "Oct" at bounding box center [1213, 720] width 83 height 42
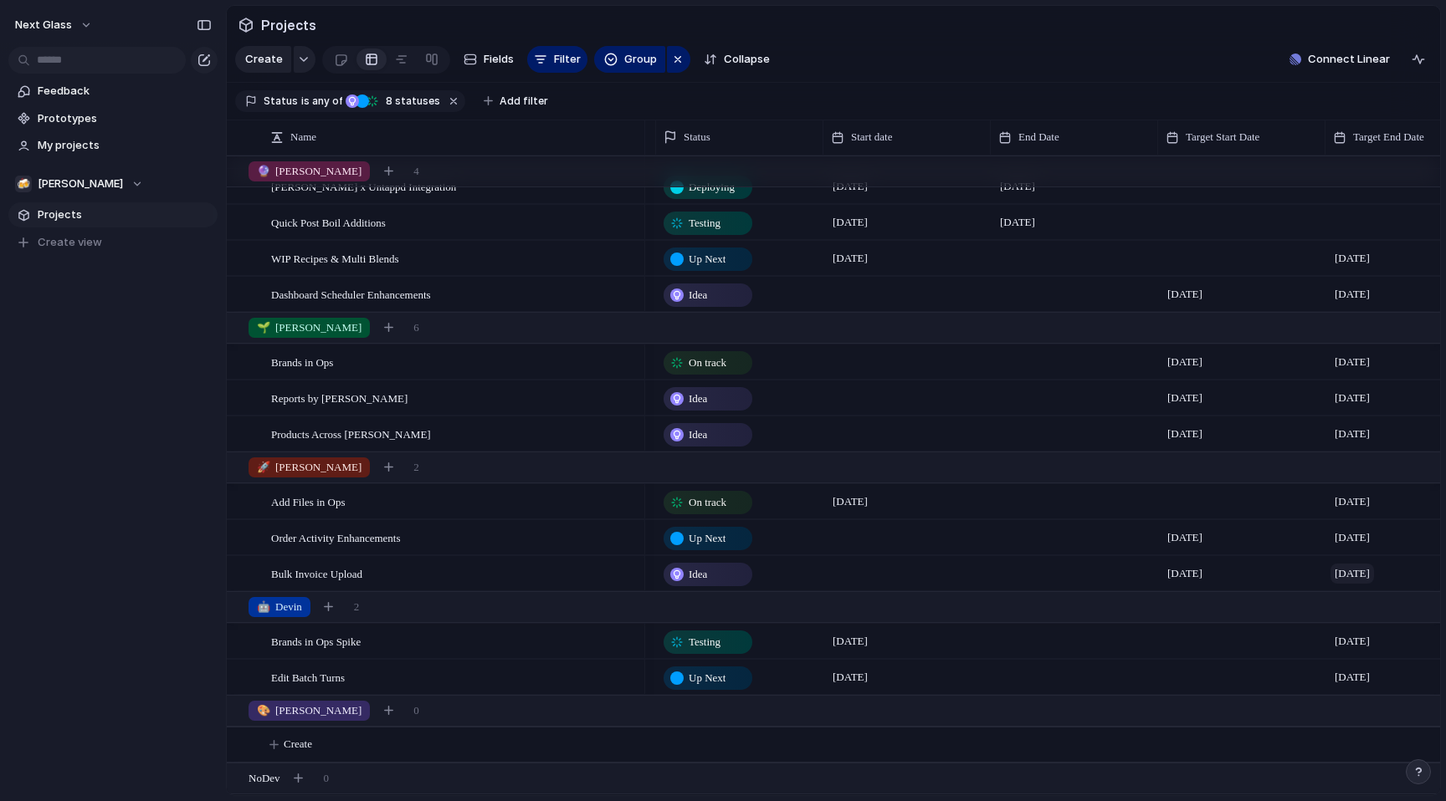
click at [1369, 572] on span "[DATE]" at bounding box center [1352, 574] width 44 height 20
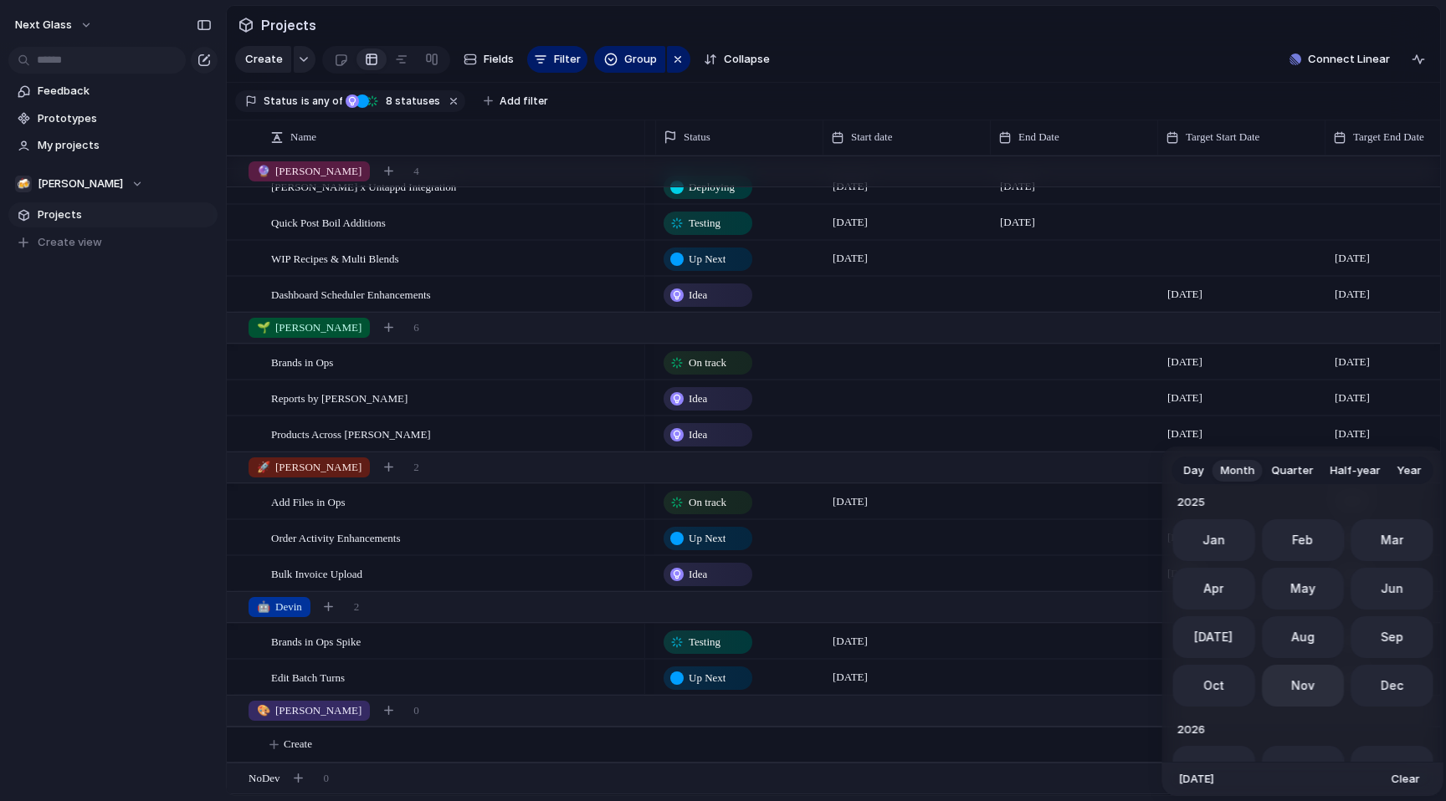
click at [1299, 681] on span "Nov" at bounding box center [1301, 686] width 23 height 18
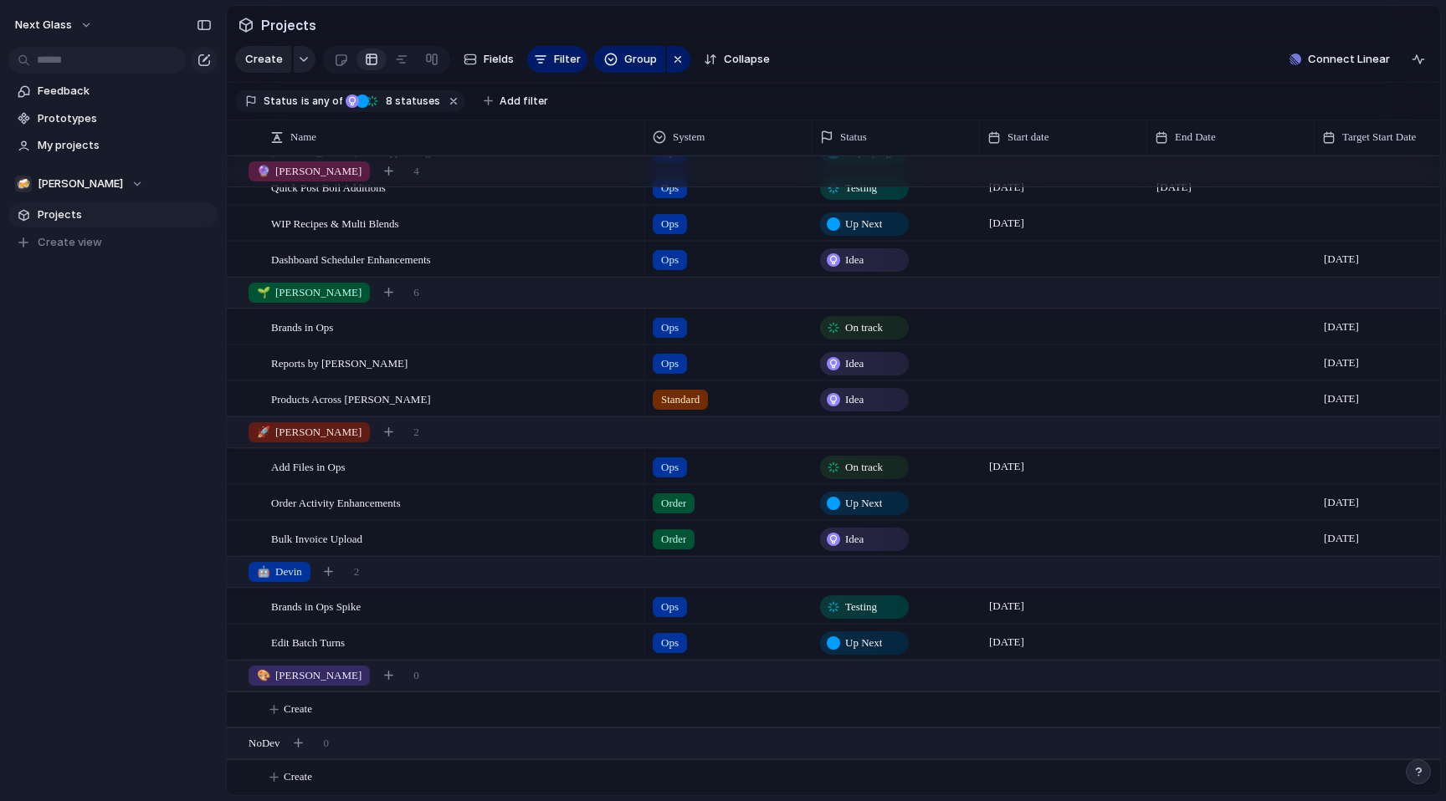
click at [882, 643] on span "Up Next" at bounding box center [863, 643] width 37 height 17
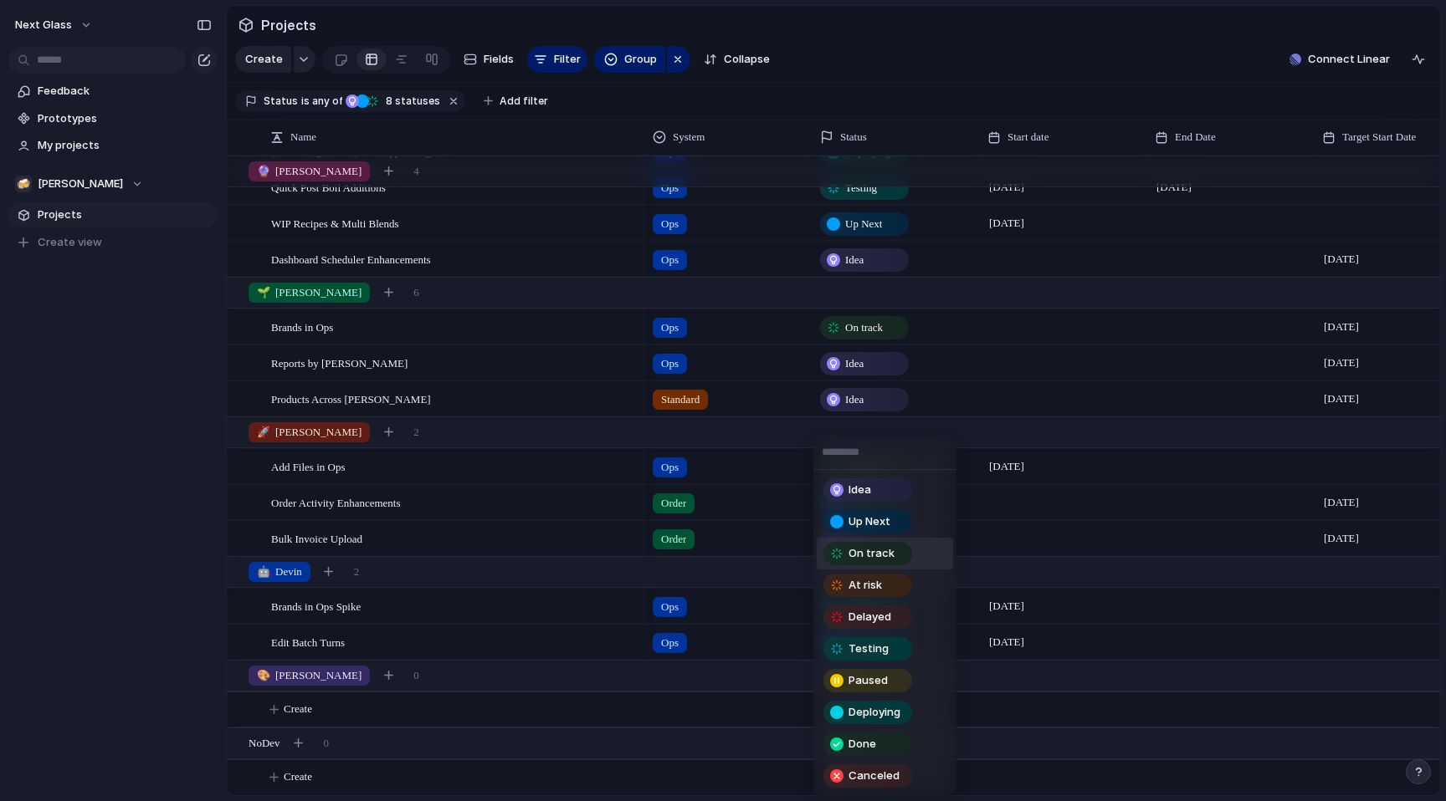
click at [880, 565] on div "On track" at bounding box center [867, 553] width 89 height 23
